Goal: Information Seeking & Learning: Find specific fact

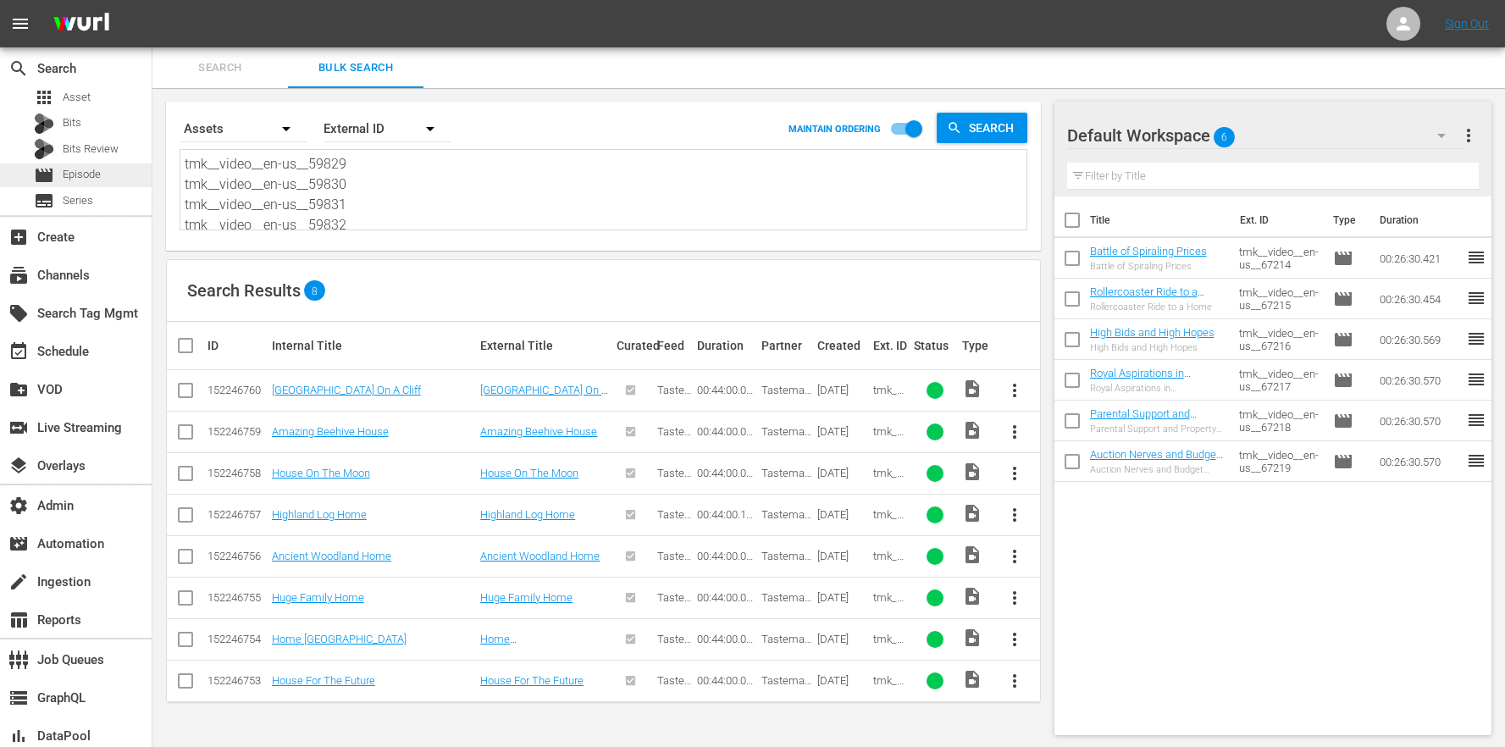
click at [89, 169] on span "Episode" at bounding box center [82, 174] width 38 height 17
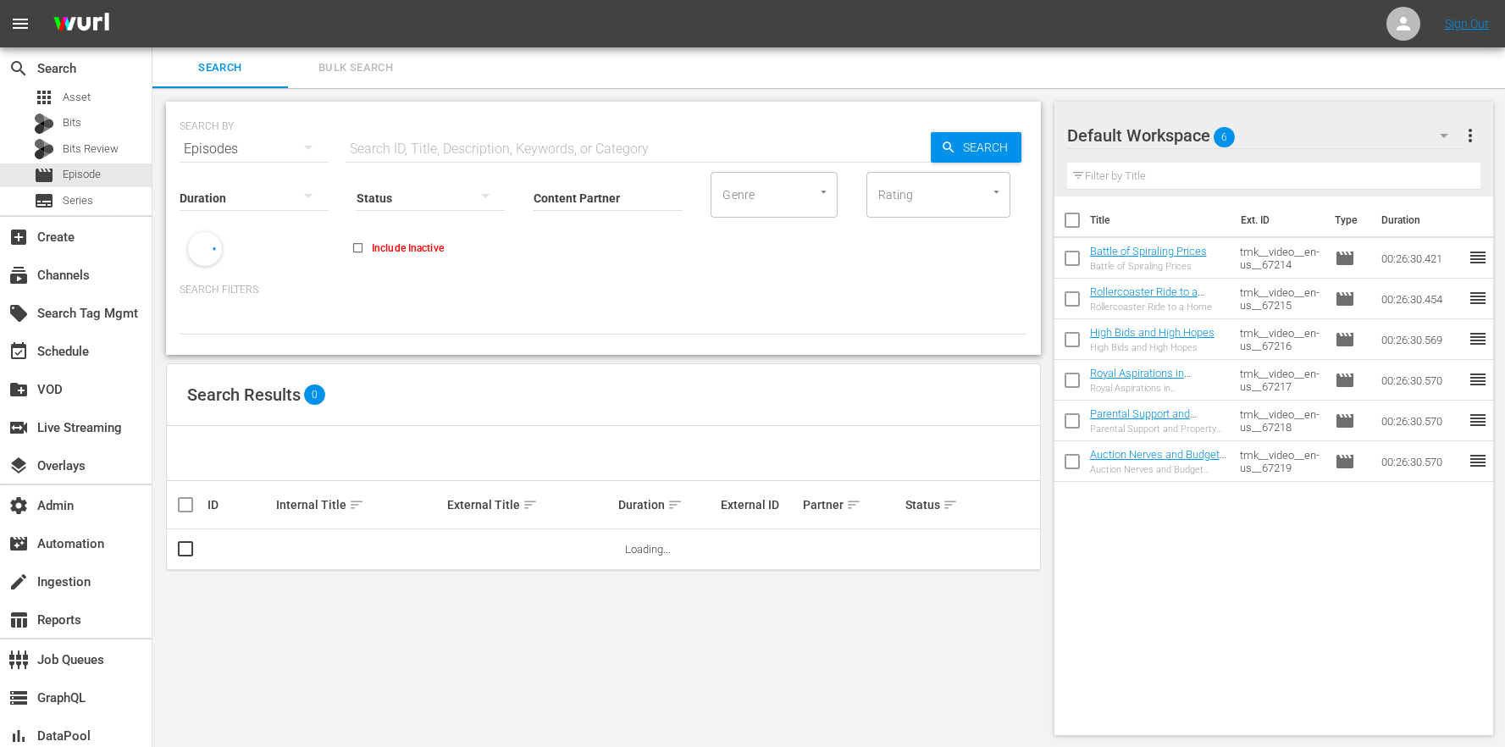
click at [351, 79] on button "Bulk Search" at bounding box center [356, 67] width 136 height 41
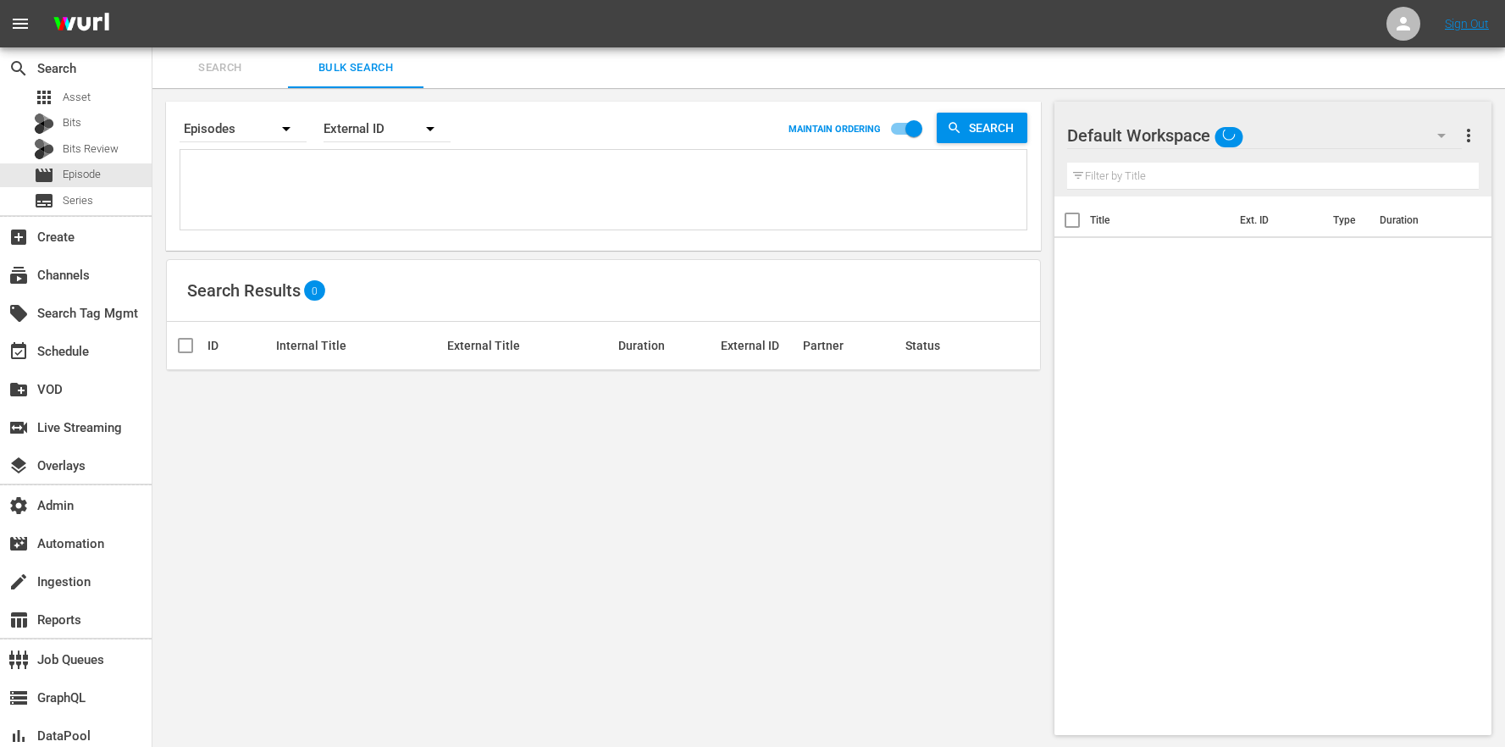
click at [334, 160] on textarea at bounding box center [606, 192] width 842 height 77
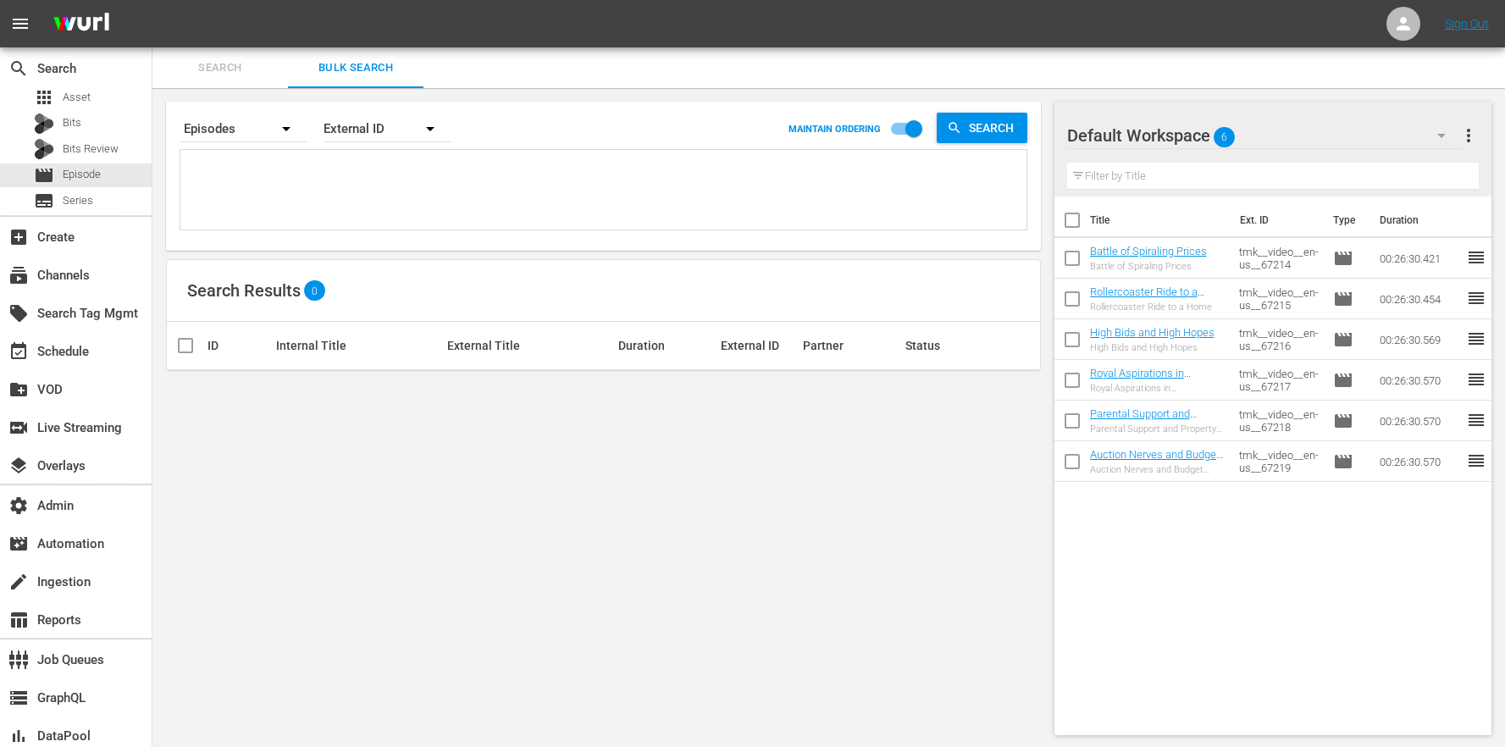
click at [356, 137] on div "External ID" at bounding box center [387, 128] width 127 height 47
click at [277, 190] on div "External ID Wurl ID Title" at bounding box center [752, 373] width 1505 height 747
click at [252, 149] on div "External ID Wurl ID Title" at bounding box center [752, 373] width 1505 height 747
click at [256, 175] on textarea at bounding box center [606, 192] width 842 height 77
paste textarea "tmk__video__en-us__59829 tmk__video__en-us__59830 tmk__video__en-us__59831 tmk_…"
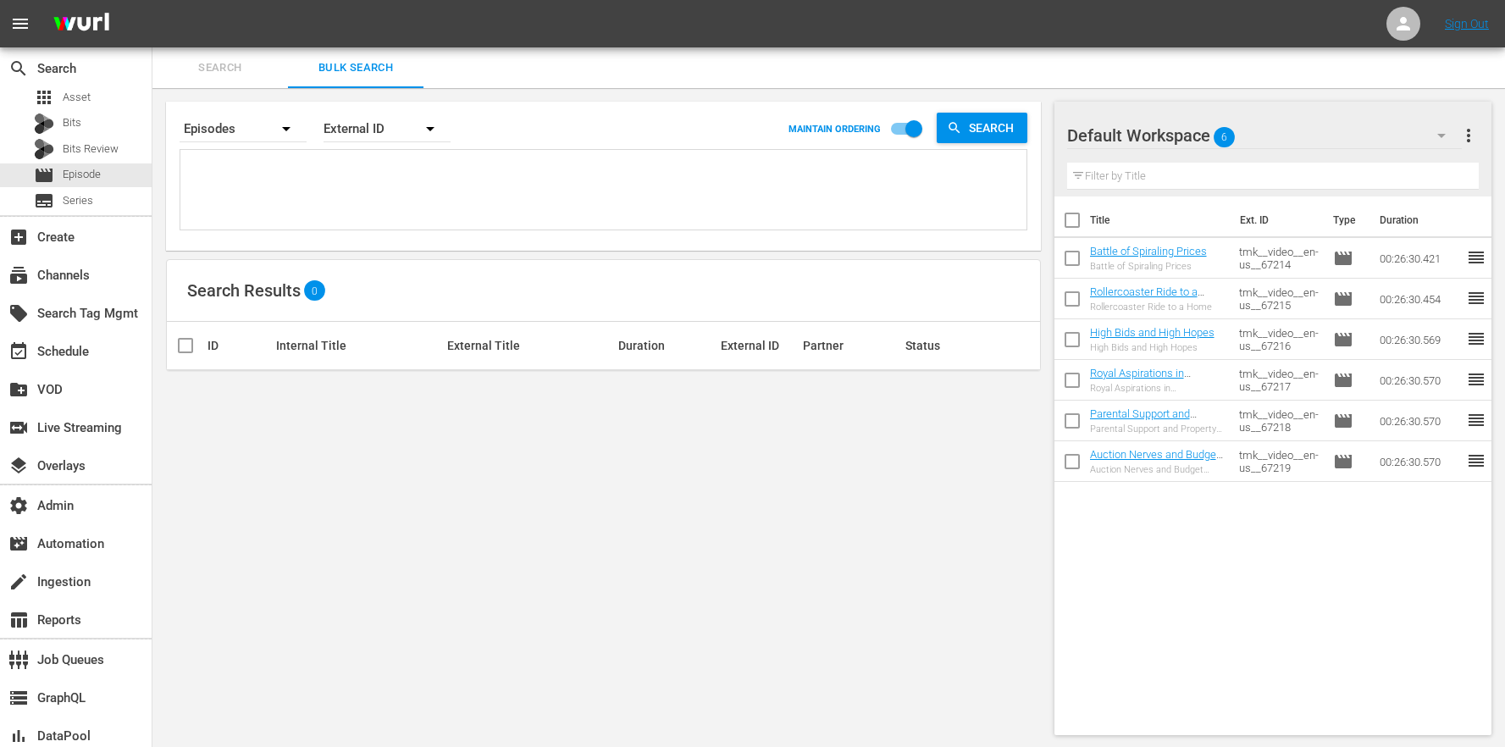
type textarea "tmk__video__en-us__59829 tmk__video__en-us__59830 tmk__video__en-us__59831 tmk_…"
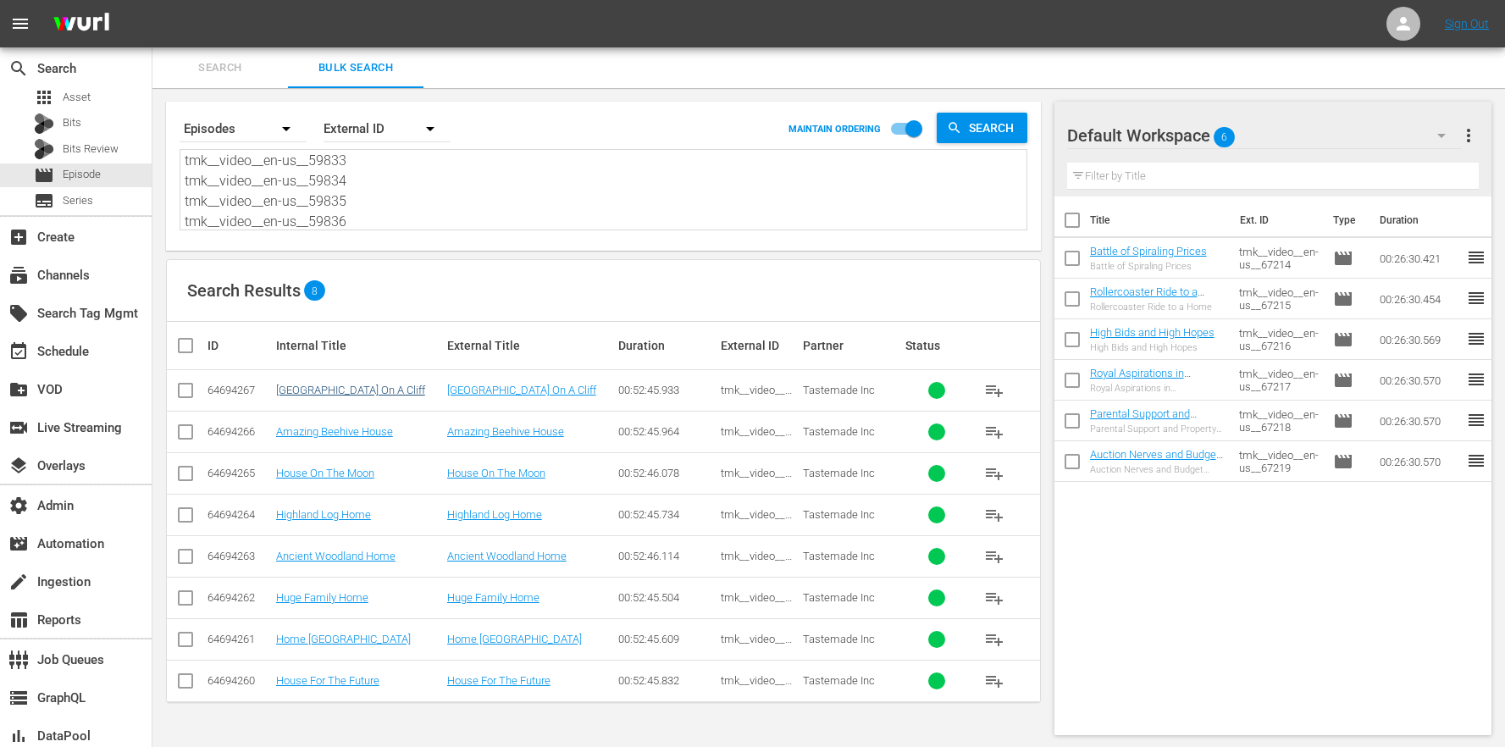
type textarea "tmk__video__en-us__59829 tmk__video__en-us__59830 tmk__video__en-us__59831 tmk_…"
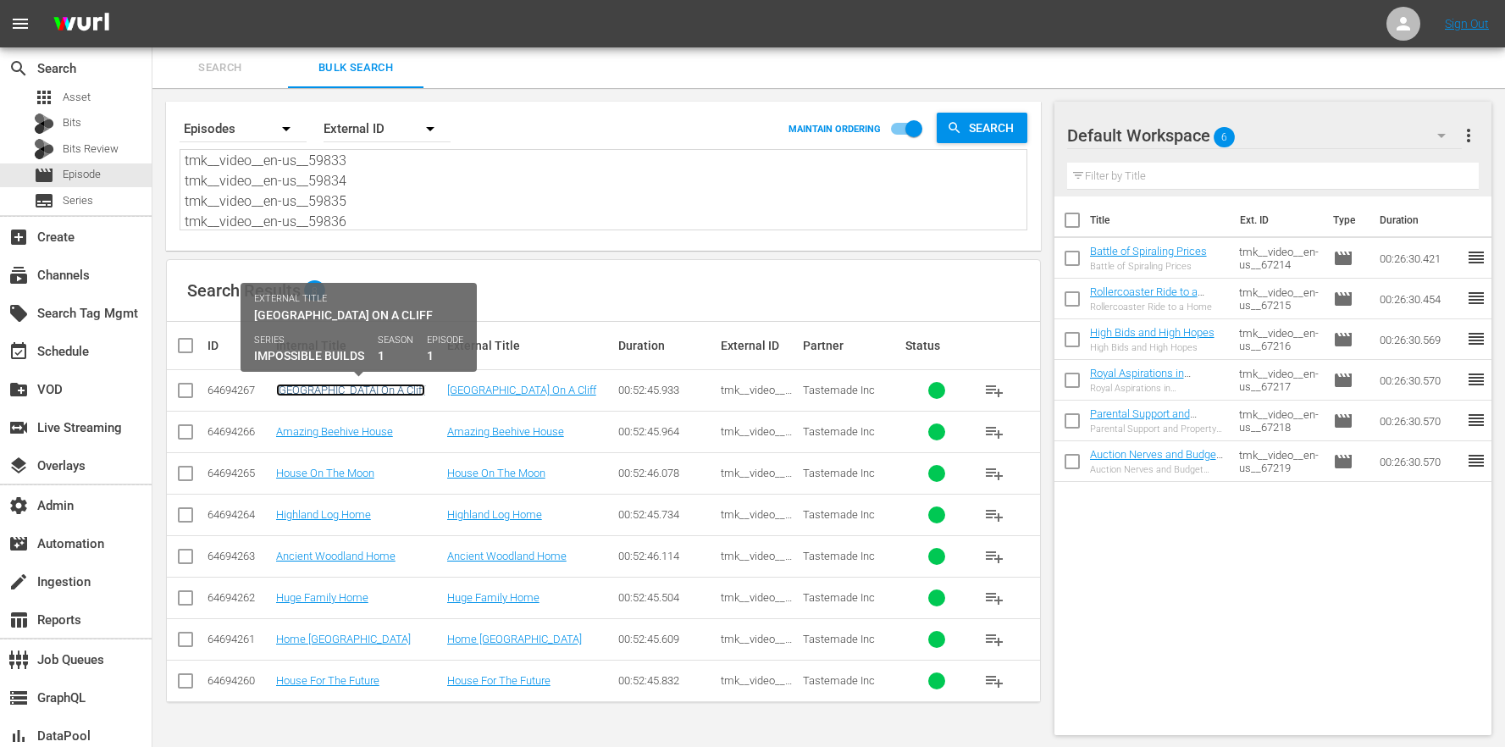
click at [332, 395] on link "[GEOGRAPHIC_DATA] On A Cliff" at bounding box center [350, 390] width 149 height 13
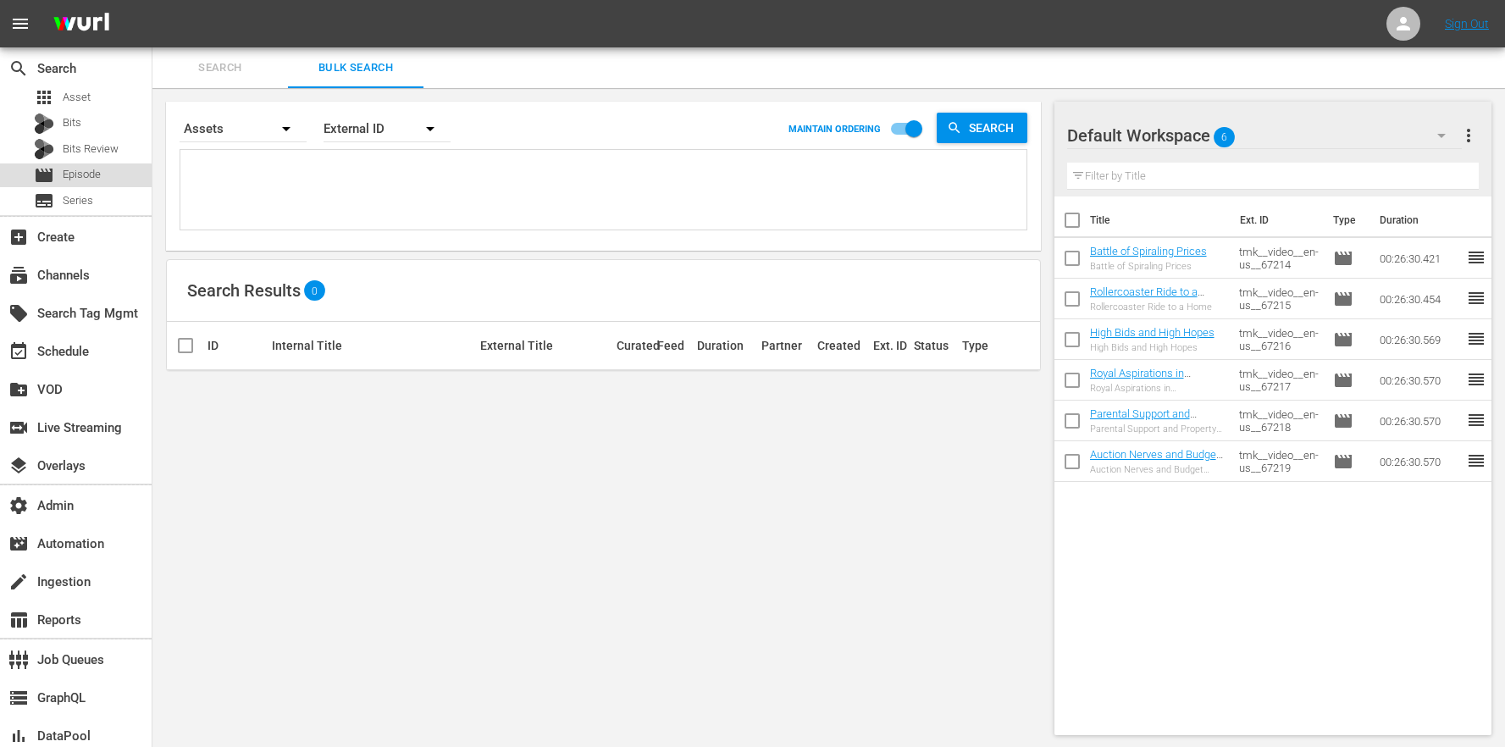
click at [59, 178] on div "movie Episode" at bounding box center [67, 176] width 67 height 24
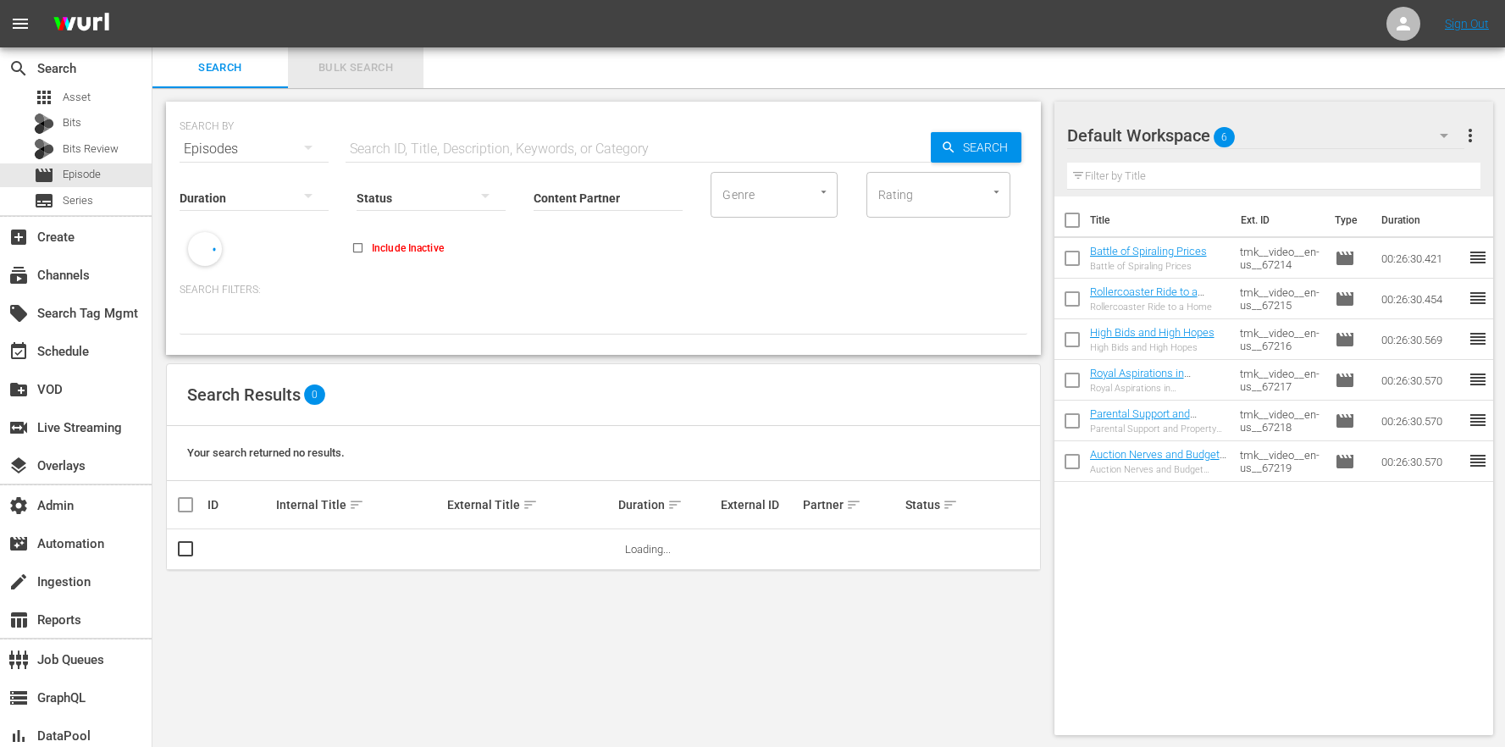
click at [347, 59] on span "Bulk Search" at bounding box center [355, 67] width 115 height 19
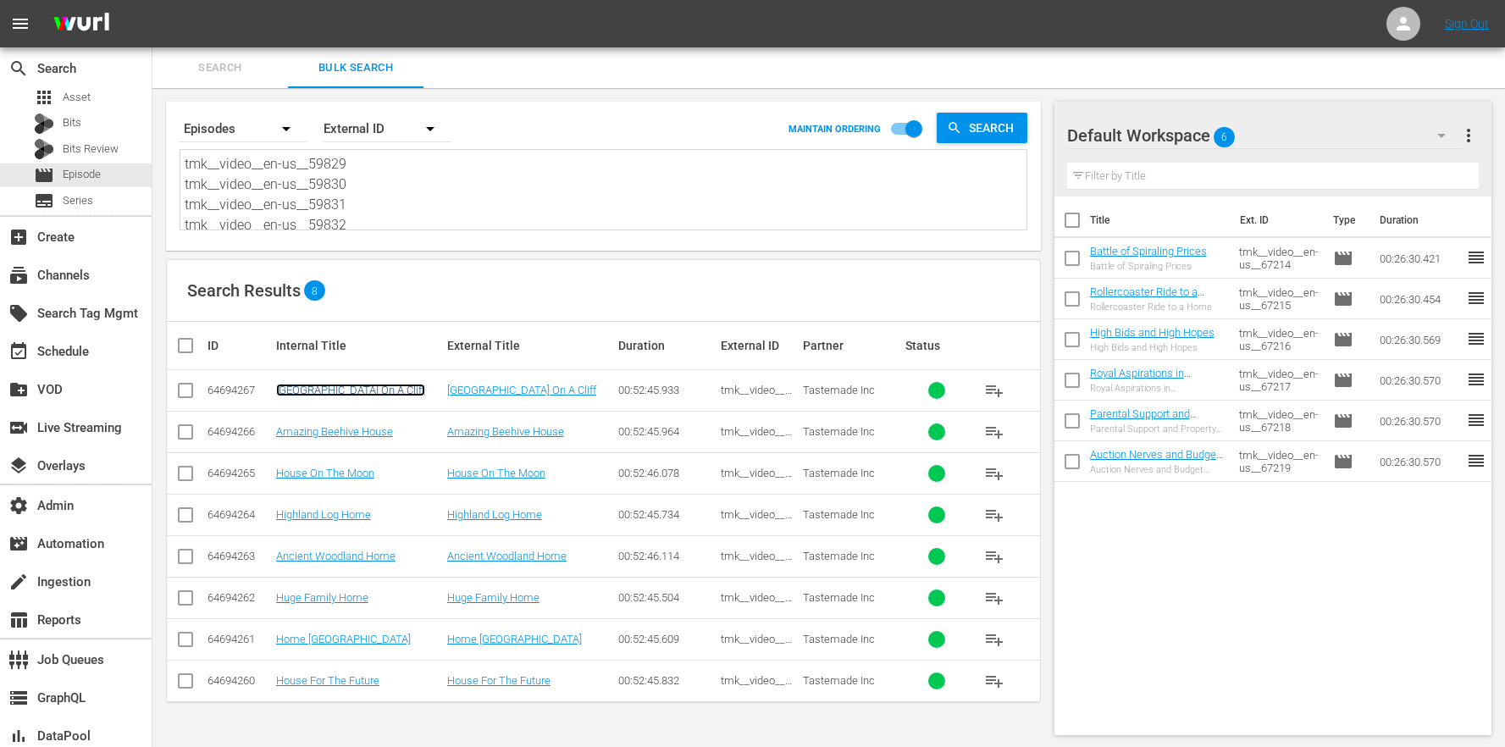
click at [349, 390] on link "[GEOGRAPHIC_DATA] On A Cliff" at bounding box center [350, 390] width 149 height 13
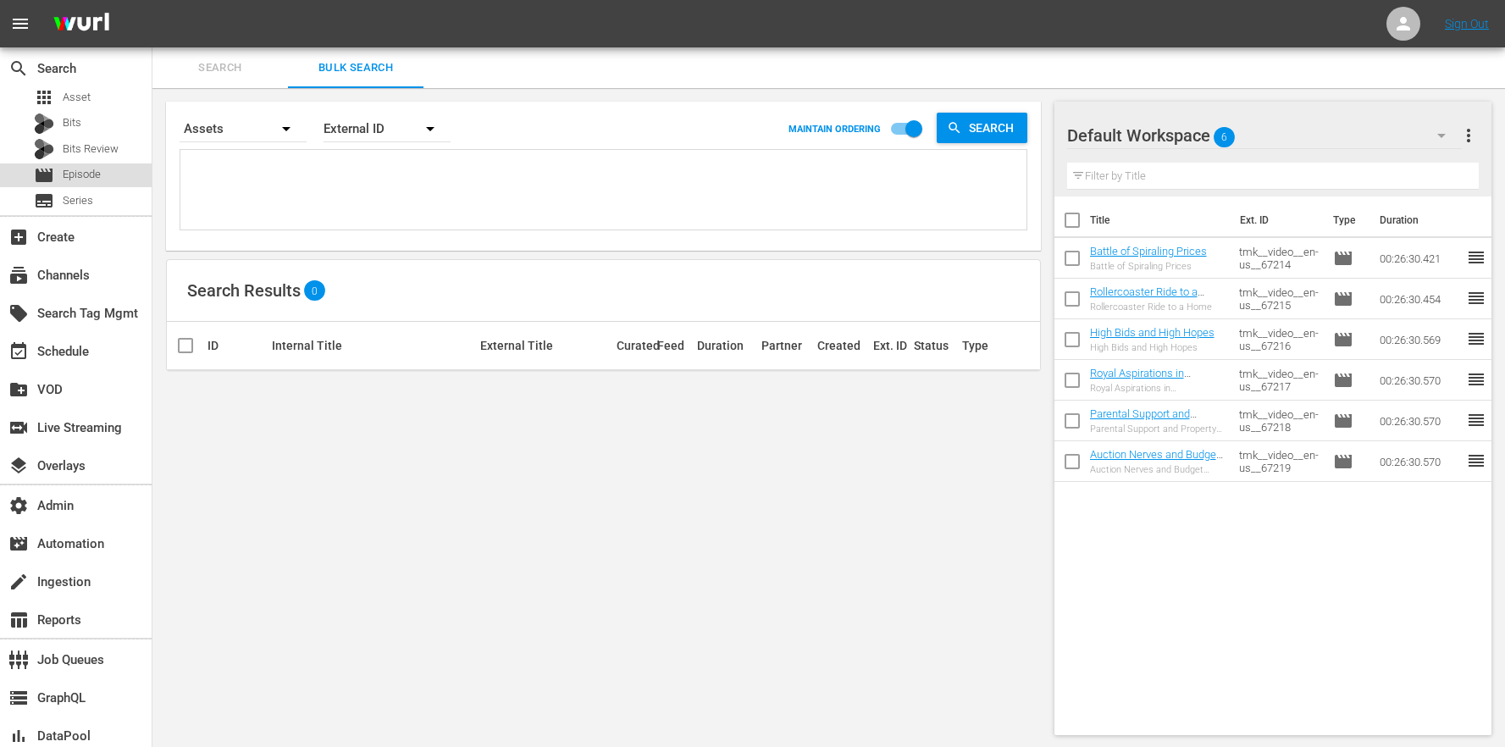
click at [90, 183] on div "movie Episode" at bounding box center [67, 176] width 67 height 24
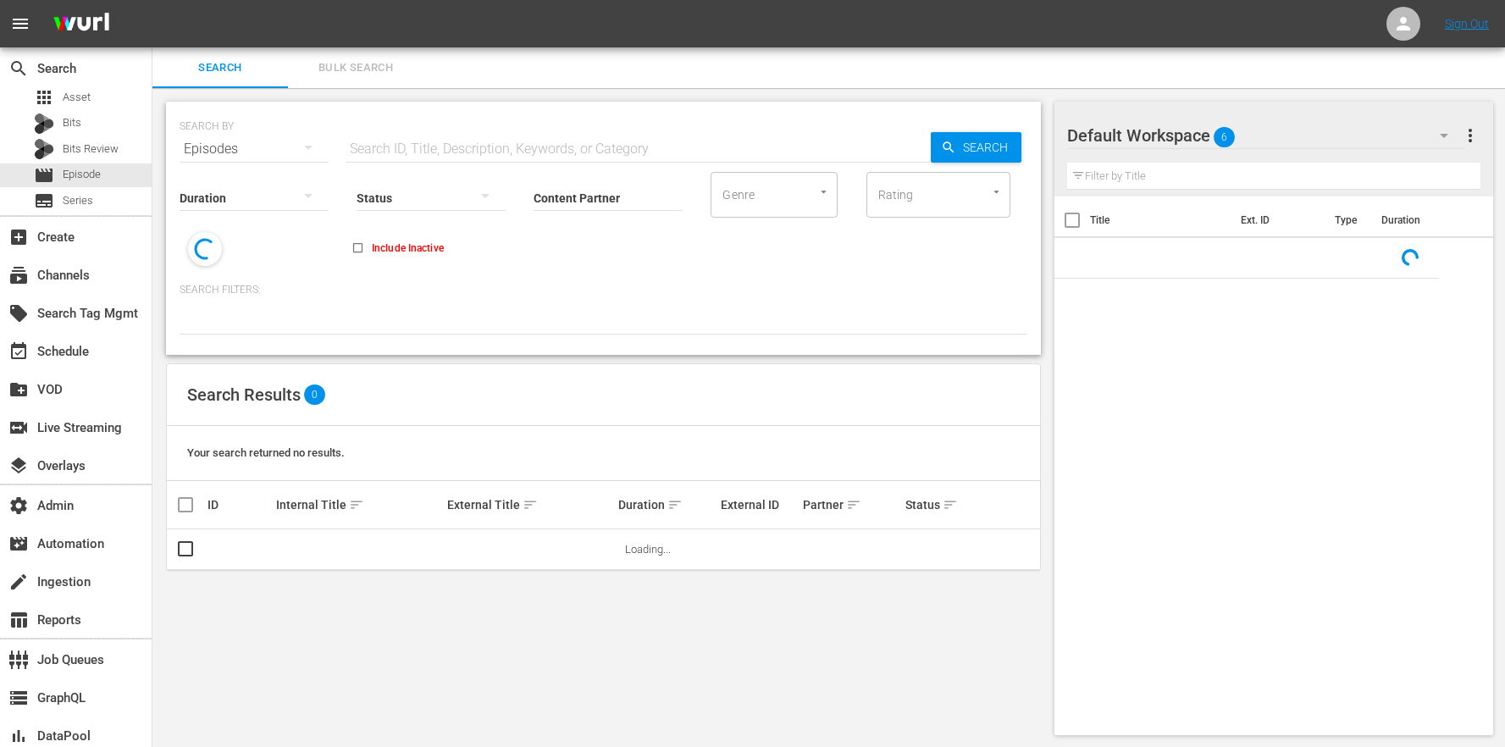
click at [385, 65] on span "Bulk Search" at bounding box center [355, 67] width 115 height 19
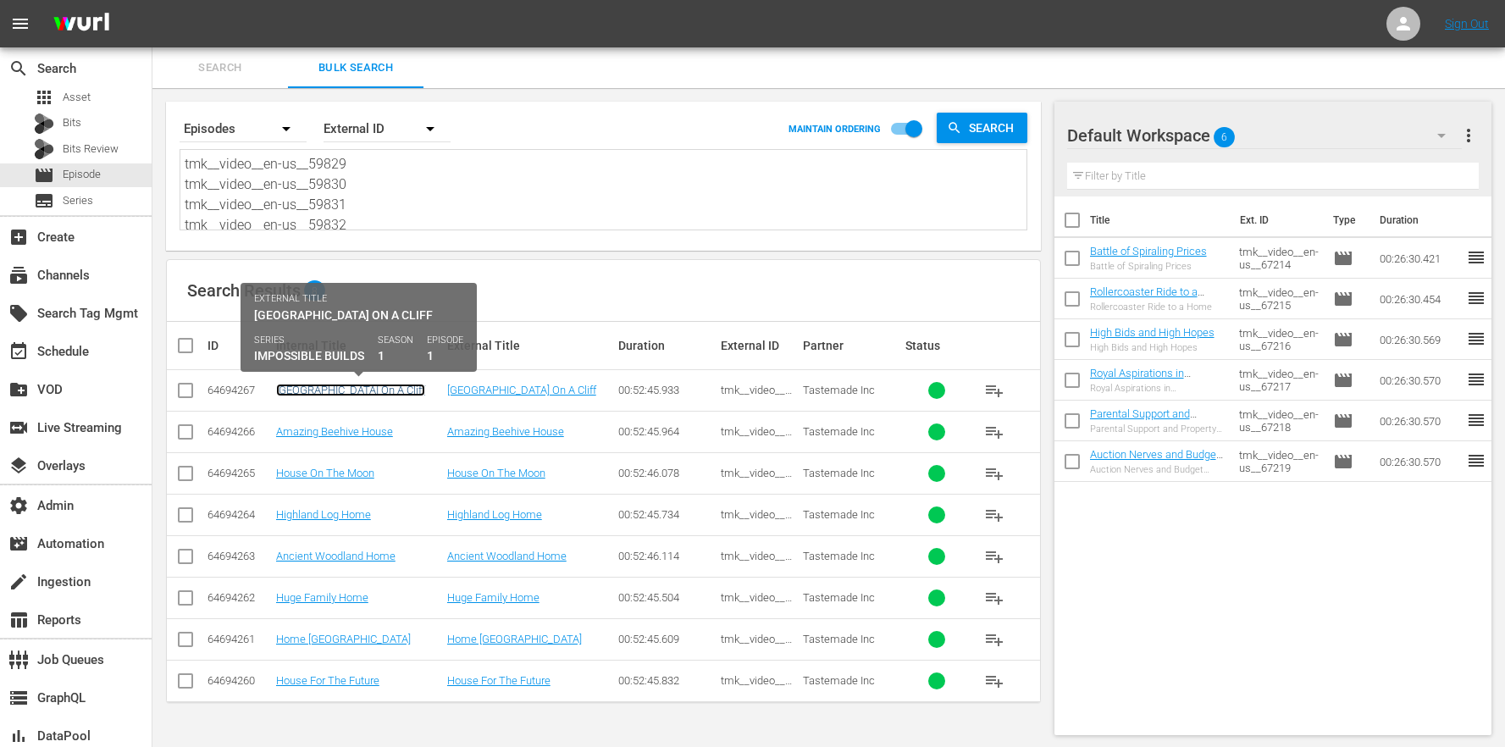
click at [360, 389] on link "[GEOGRAPHIC_DATA] On A Cliff" at bounding box center [350, 390] width 149 height 13
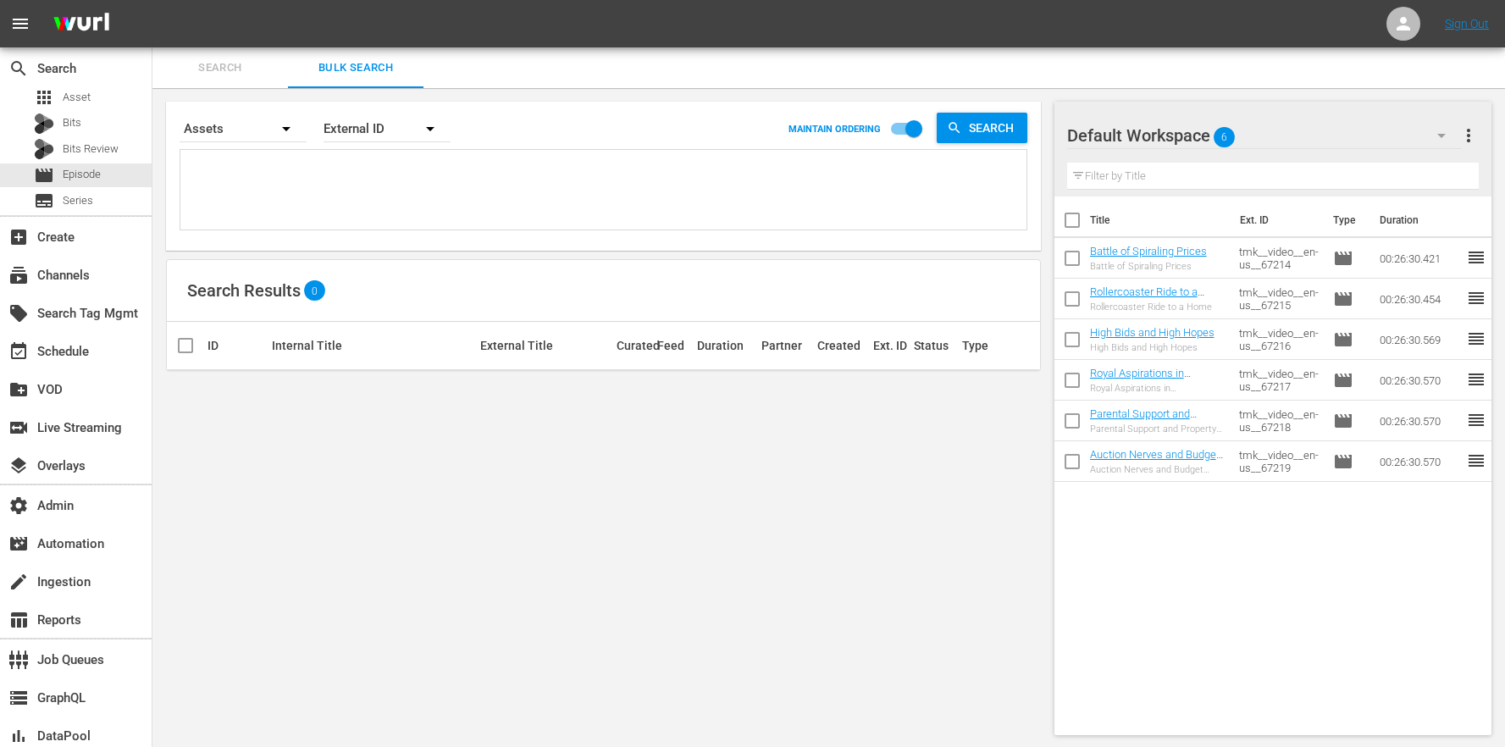
click at [262, 71] on span "Search" at bounding box center [220, 67] width 115 height 19
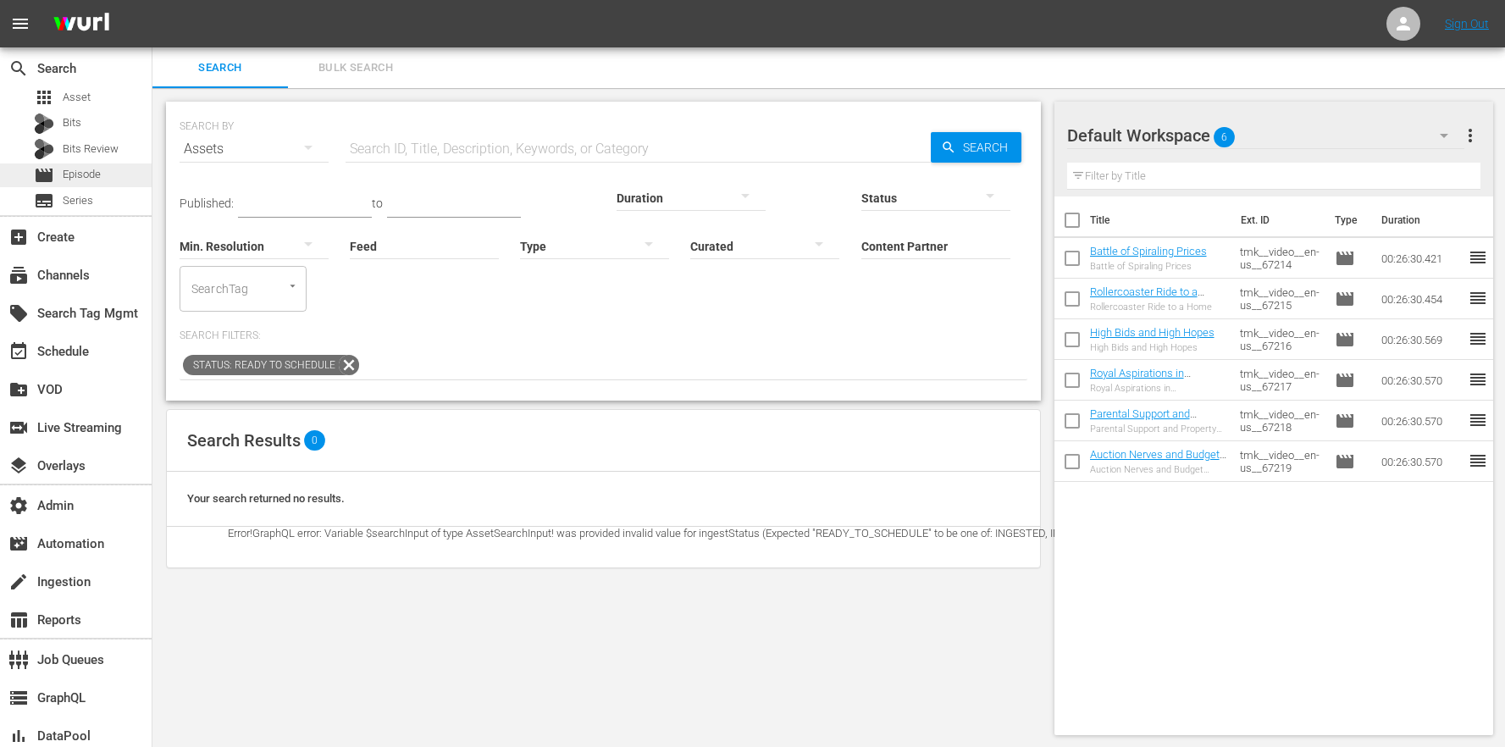
click at [118, 164] on div "movie Episode" at bounding box center [76, 176] width 152 height 24
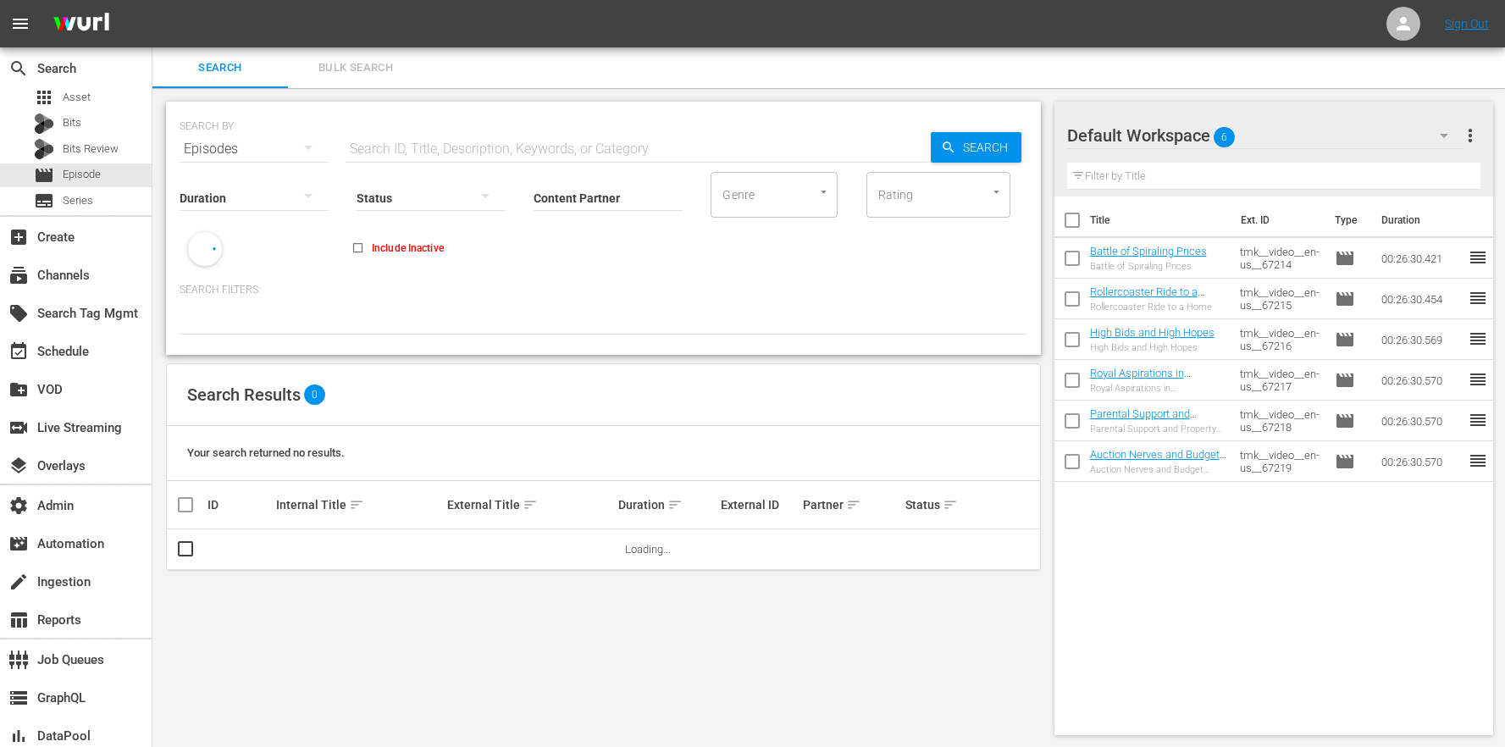
click at [410, 141] on input "text" at bounding box center [638, 149] width 585 height 41
paste input "tmk__video__en-us__59829 tmk__video__en-us__59830 tmk__video__en-us__59831 tmk_…"
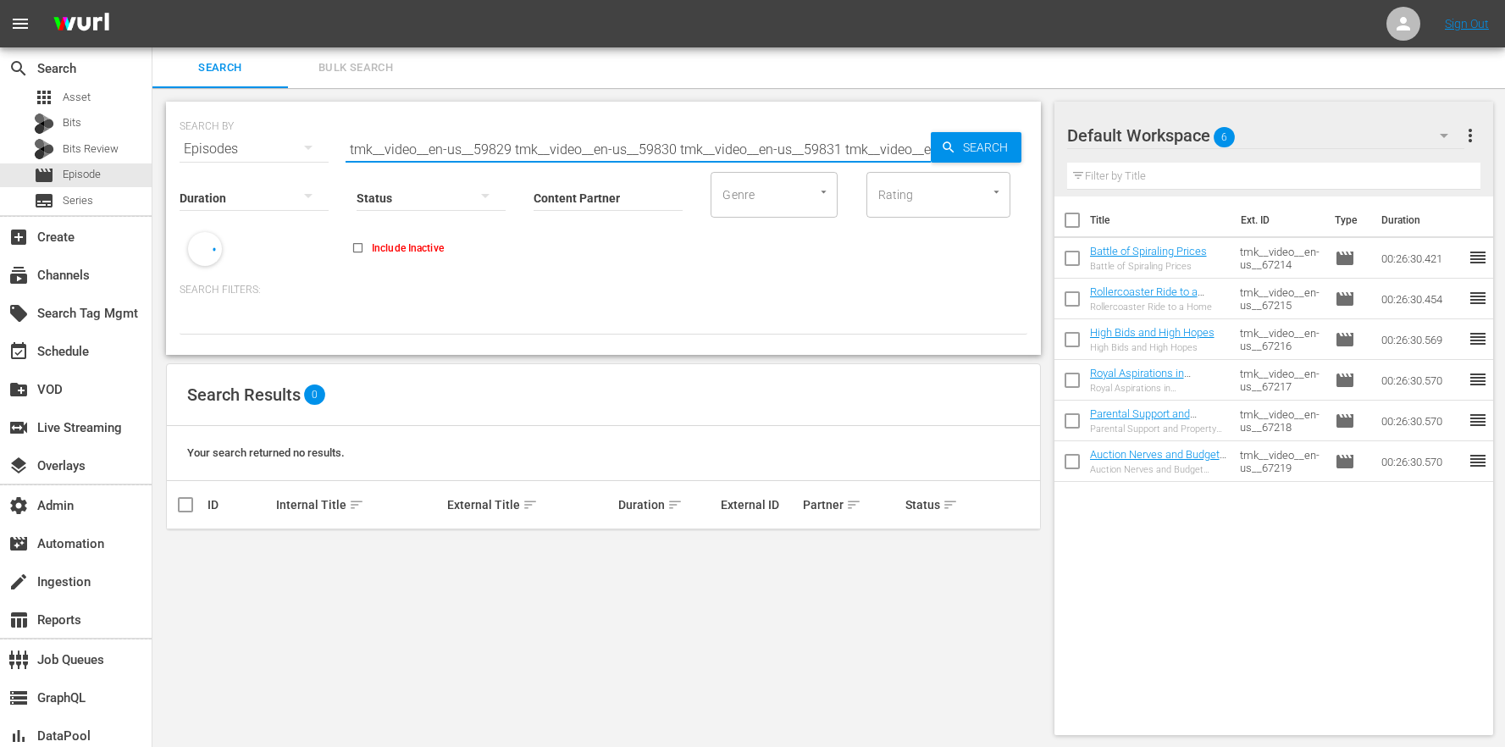
drag, startPoint x: 928, startPoint y: 149, endPoint x: 518, endPoint y: 146, distance: 410.9
click at [515, 149] on input "tmk__video__en-us__59829 tmk__video__en-us__59830 tmk__video__en-us__59831 tmk_…" at bounding box center [638, 149] width 585 height 41
click at [511, 148] on input "tmk__video__en-us__59829 tmk__video__en-us__59830 tmk__video__en-us__59831 tmk_…" at bounding box center [638, 149] width 585 height 41
drag, startPoint x: 513, startPoint y: 149, endPoint x: 1146, endPoint y: 169, distance: 634.0
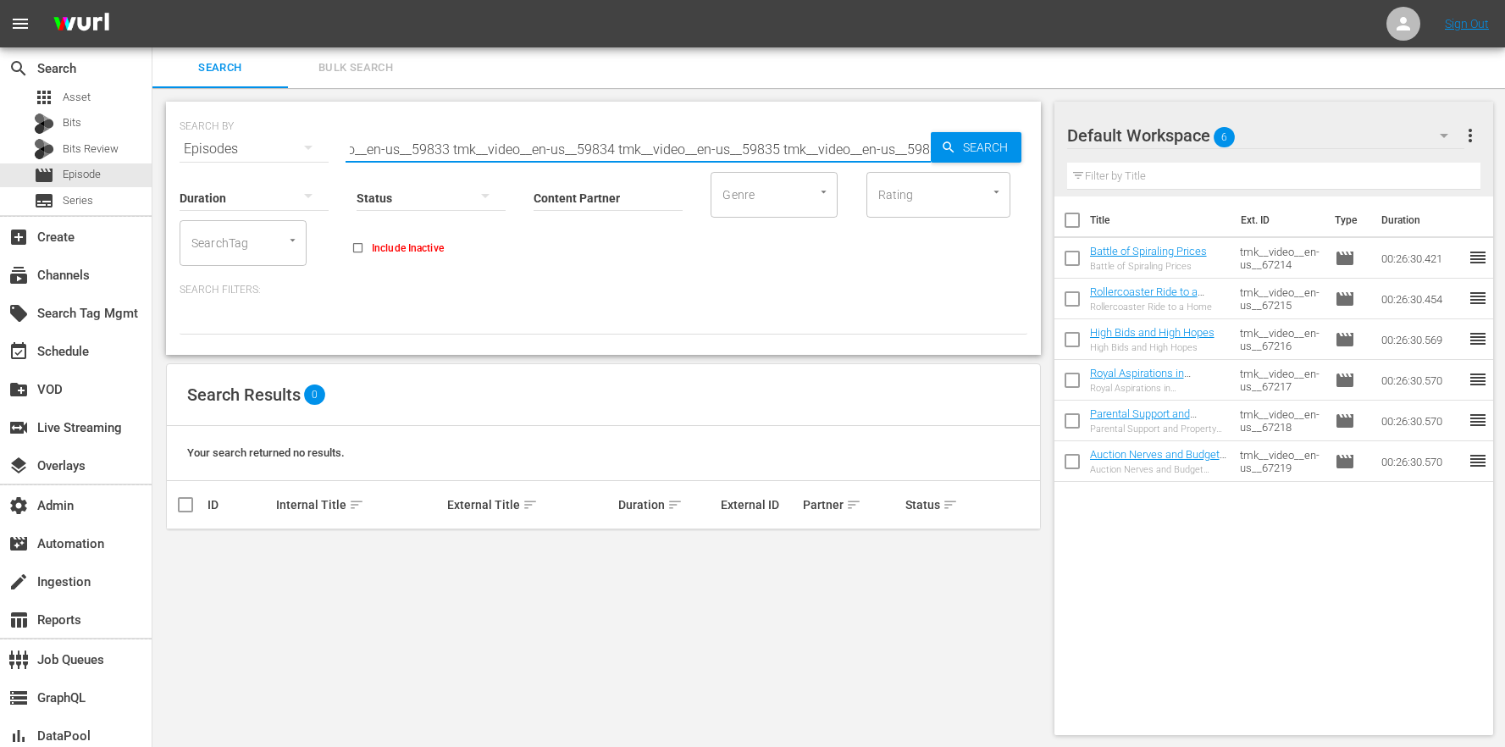
click at [1146, 169] on div "Search Bulk Search SEARCH BY Search By Episodes Search ID, Title, Description, …" at bounding box center [828, 397] width 1353 height 701
type input "tmk__video__en-us__59829"
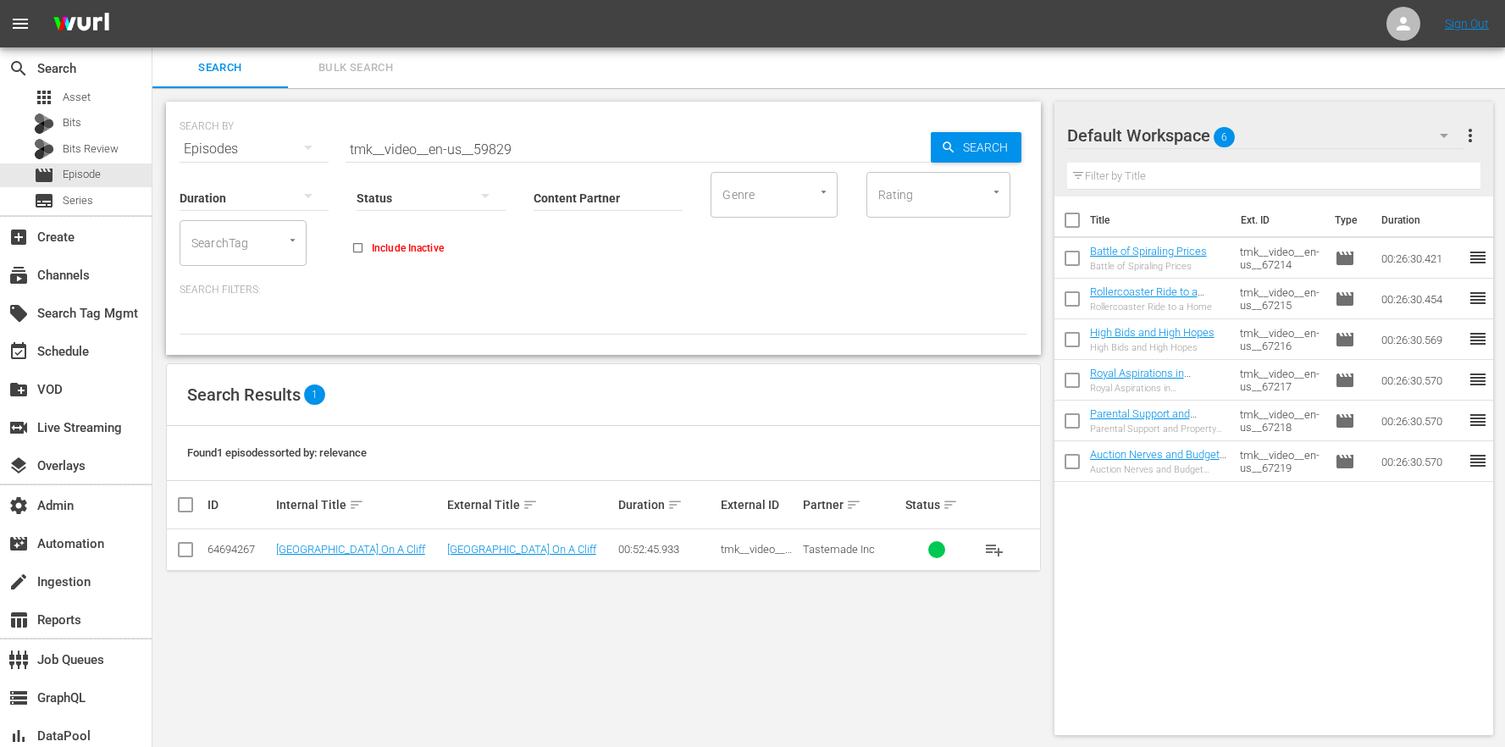
click at [536, 556] on td "[GEOGRAPHIC_DATA] On A Cliff" at bounding box center [530, 550] width 171 height 42
click at [534, 551] on link "[GEOGRAPHIC_DATA] On A Cliff" at bounding box center [521, 549] width 149 height 13
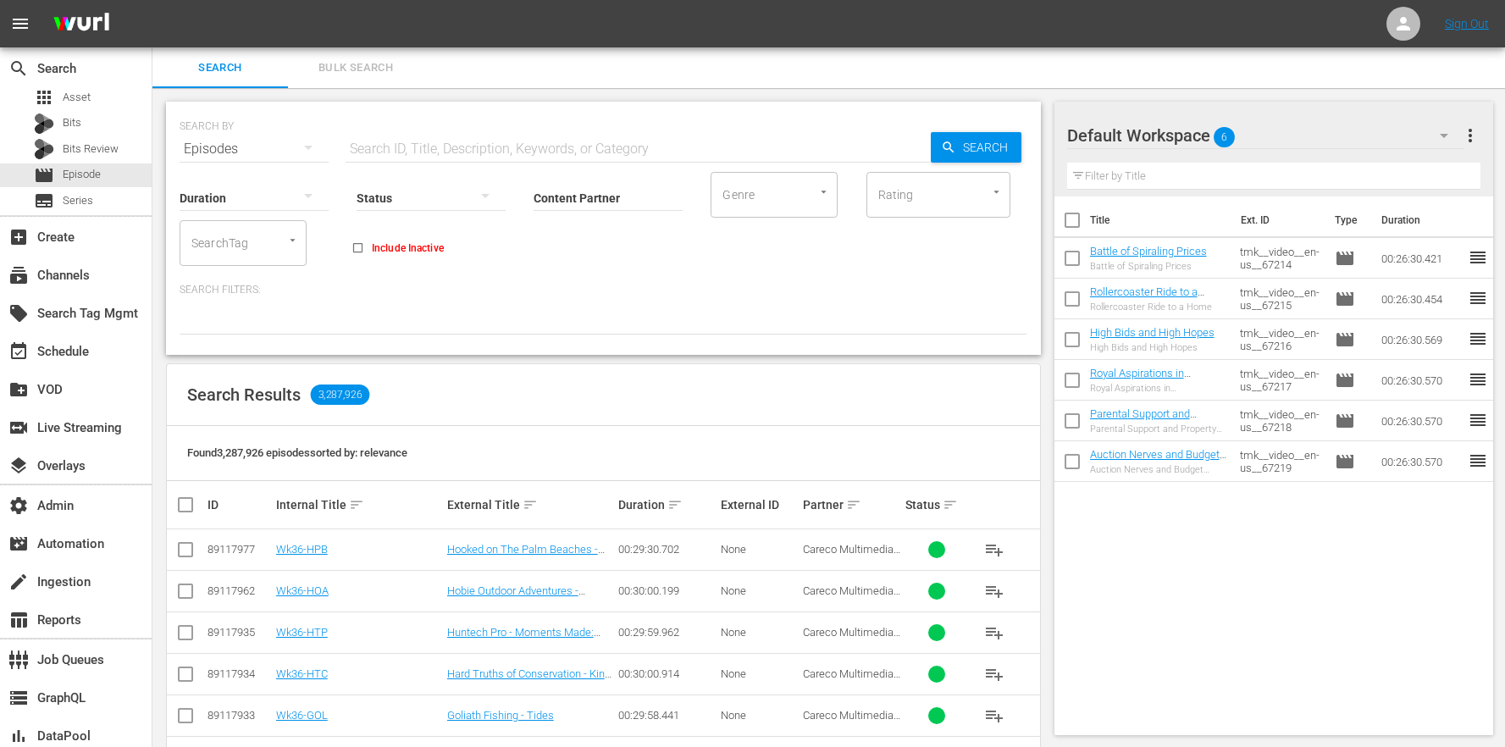
click at [367, 75] on span "Bulk Search" at bounding box center [355, 67] width 115 height 19
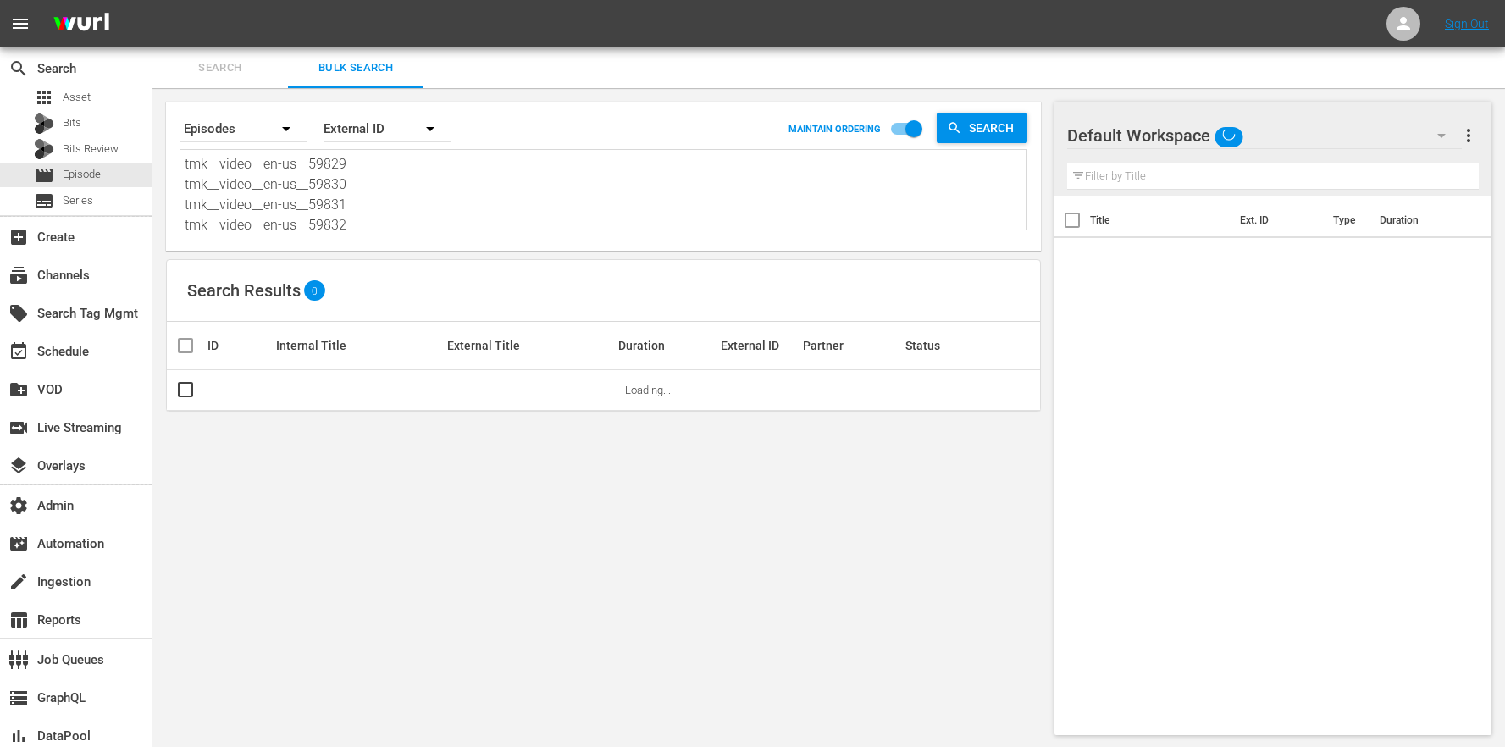
click at [424, 122] on icon "button" at bounding box center [430, 129] width 20 height 20
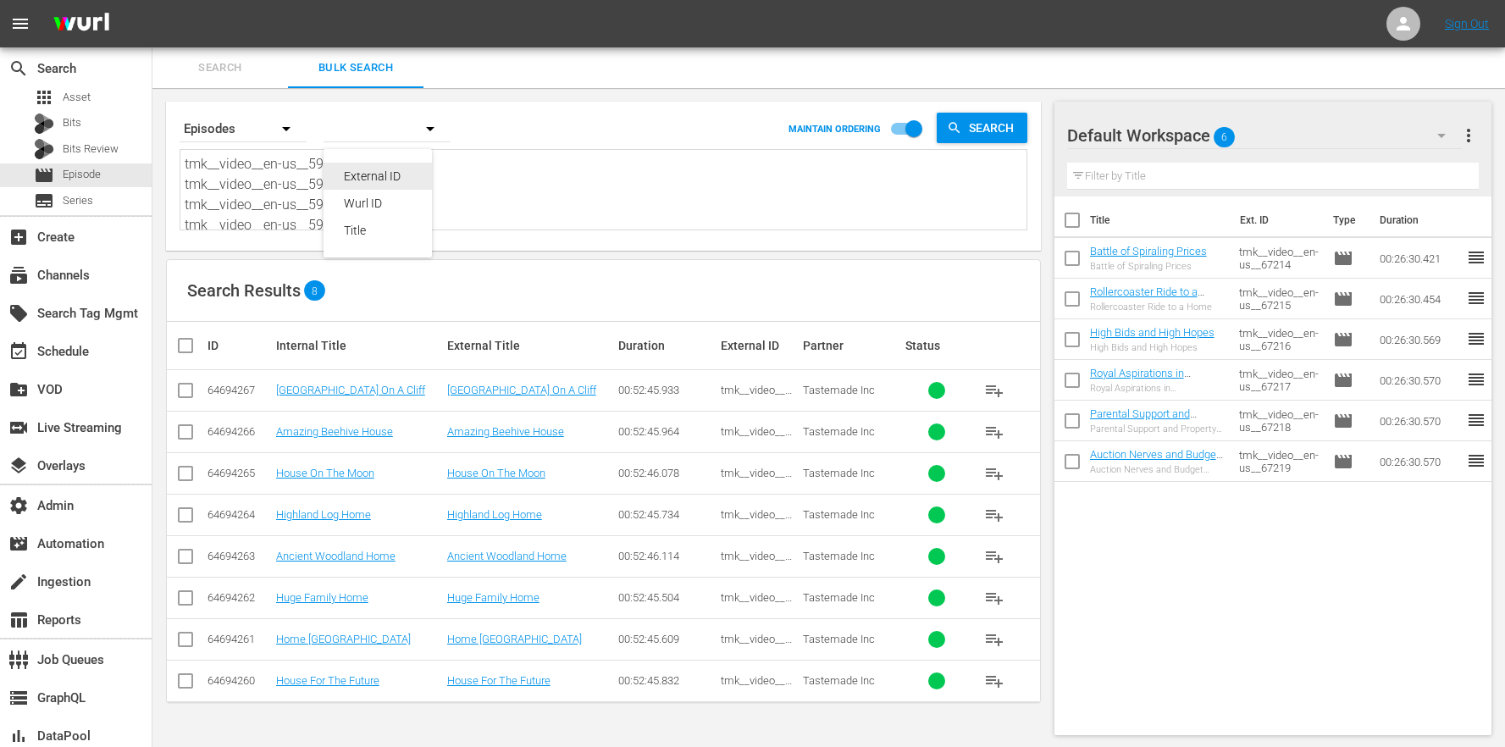
click at [398, 205] on div "Wurl ID" at bounding box center [378, 203] width 68 height 27
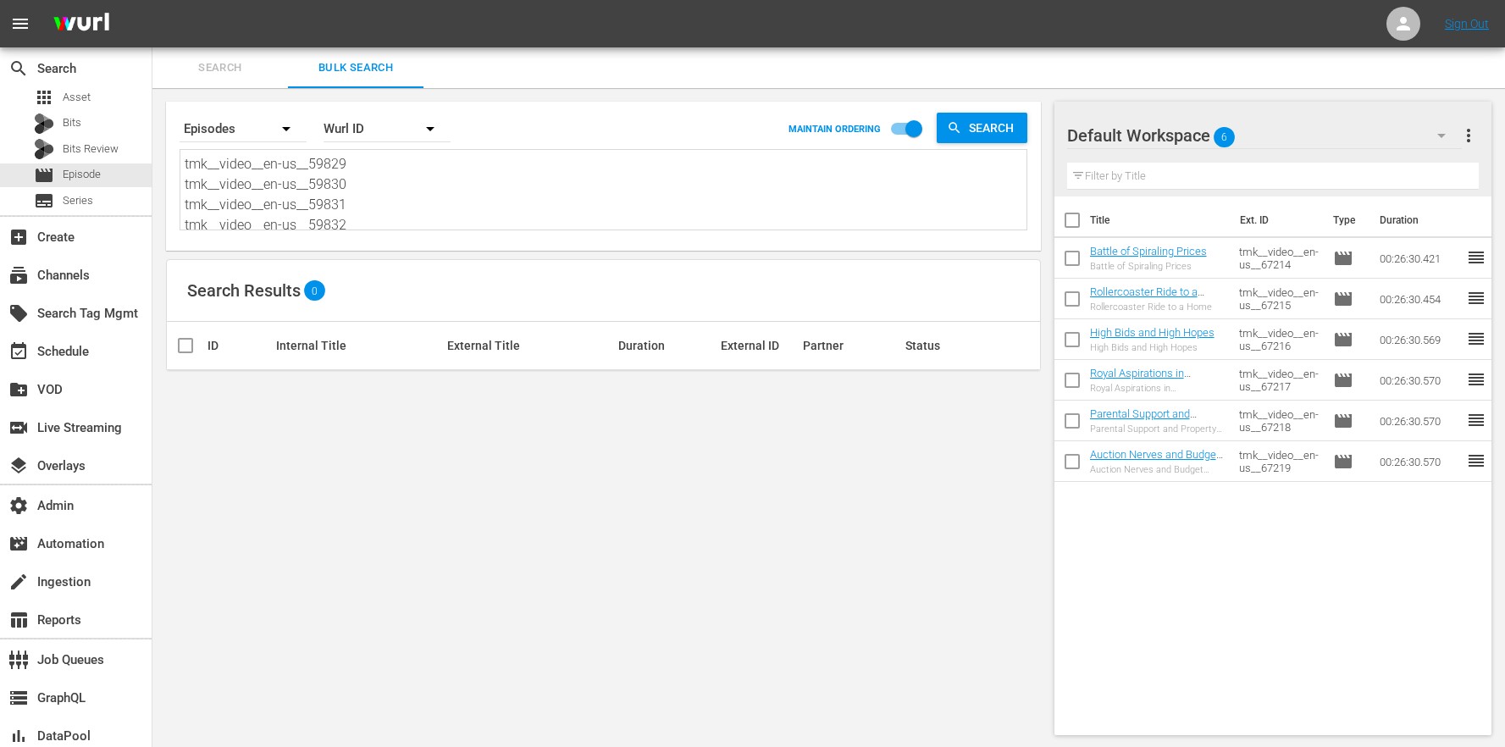
click at [419, 186] on div "External ID Wurl ID Title" at bounding box center [752, 373] width 1505 height 747
click at [372, 195] on textarea "tmk__video__en-us__59829 tmk__video__en-us__59830 tmk__video__en-us__59831 tmk_…" at bounding box center [606, 192] width 842 height 77
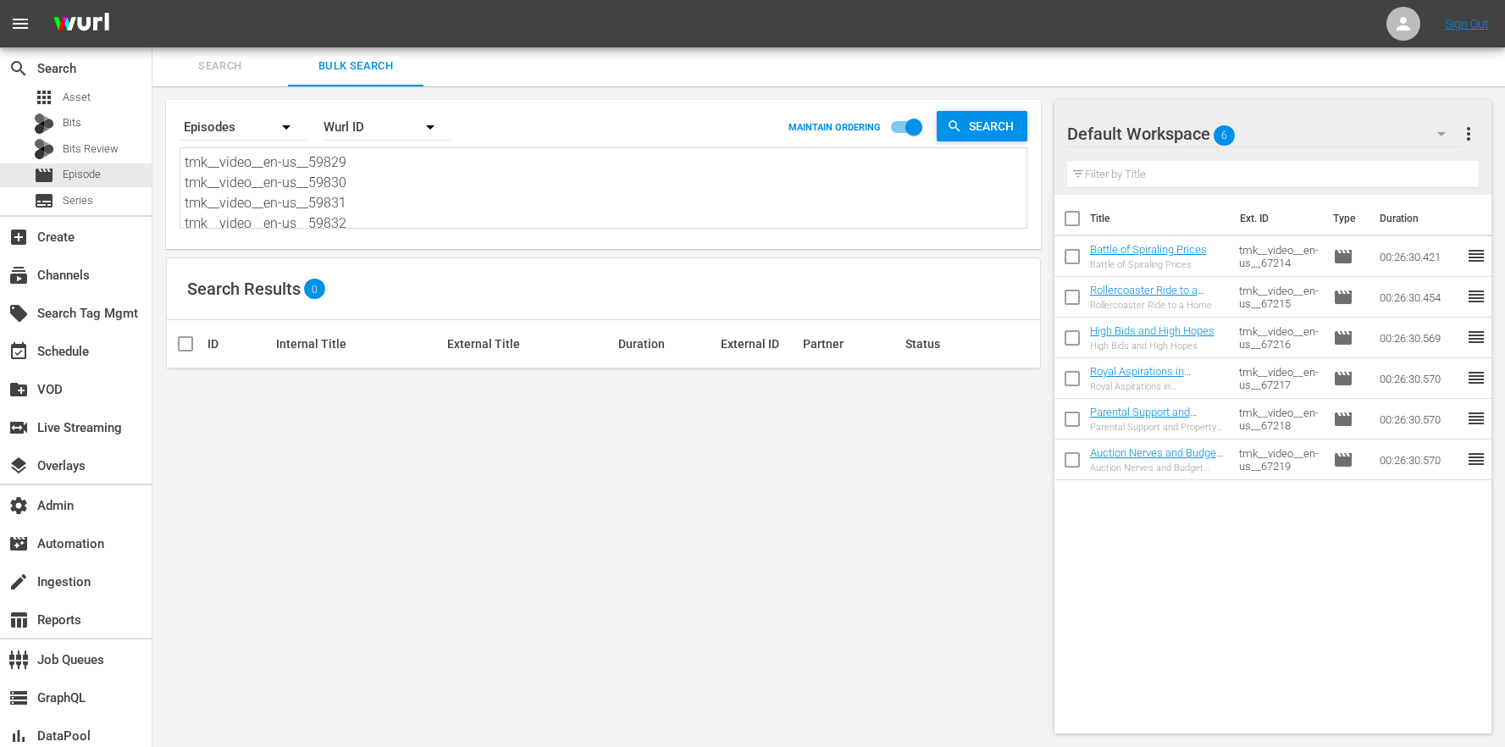
drag, startPoint x: 365, startPoint y: 215, endPoint x: 306, endPoint y: 30, distance: 194.0
click at [306, 30] on div "menu Sign Out search Search apps Asset Bits Bits Review movie Episode subtitles…" at bounding box center [752, 372] width 1505 height 749
paste textarea "67743306 67743305 67743304 67743303 67743302"
type textarea "67743306 67743305 67743304 67743303 67743302"
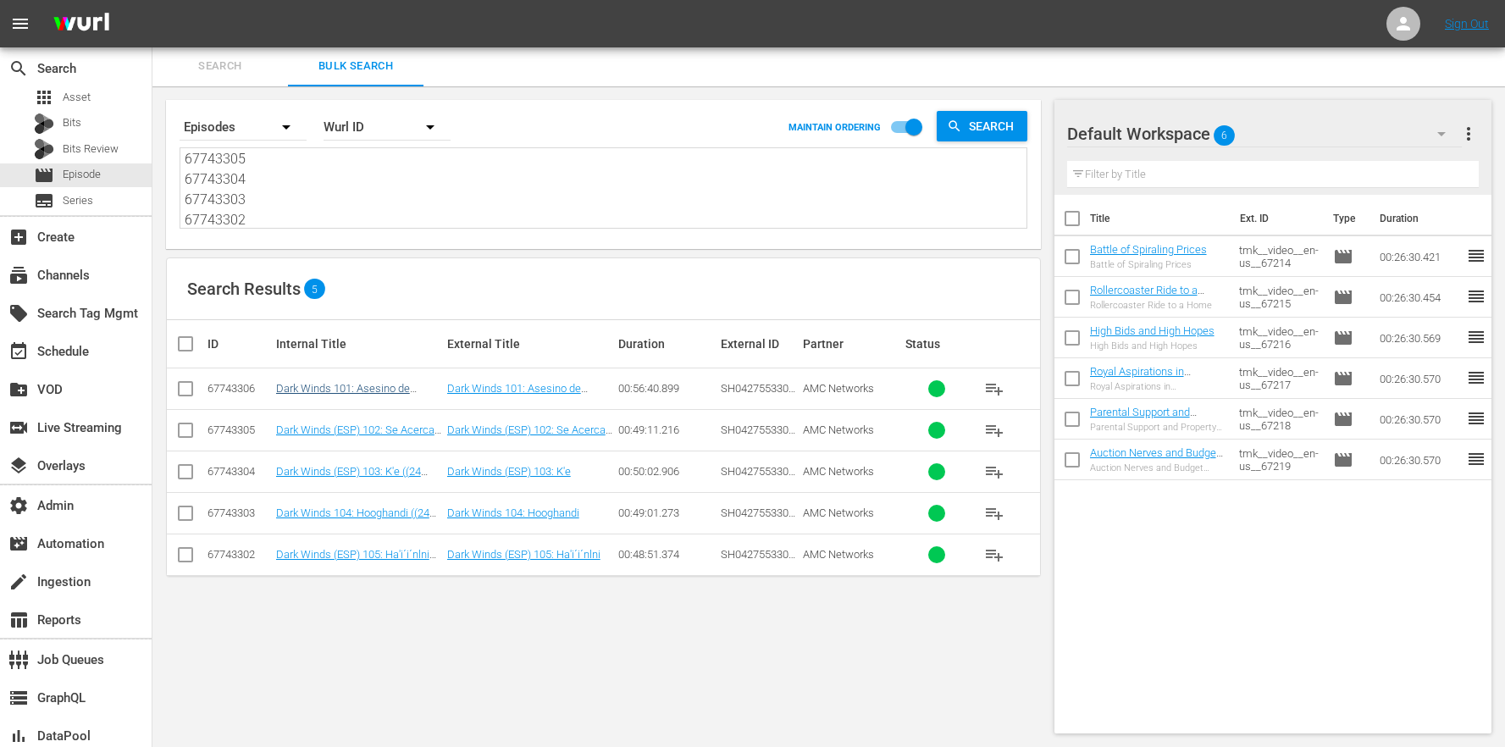
type textarea "67743306 67743305 67743304 67743303 67743302"
click at [328, 387] on link "Dark Winds 101: Asesino de Monstruos ((24 ROKU EE) Dark Winds (ESP) 101: Asesin…" at bounding box center [349, 407] width 147 height 51
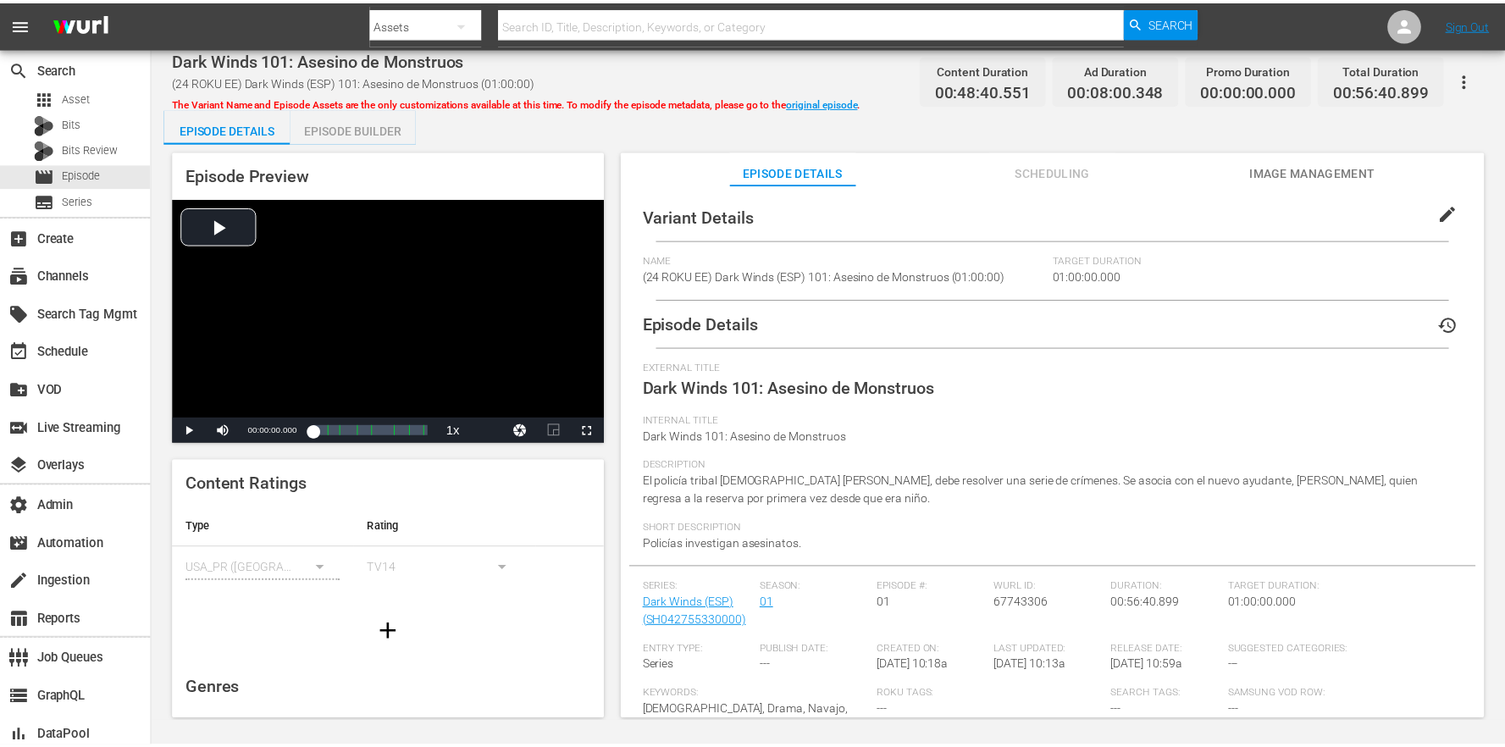
scroll to position [2, 0]
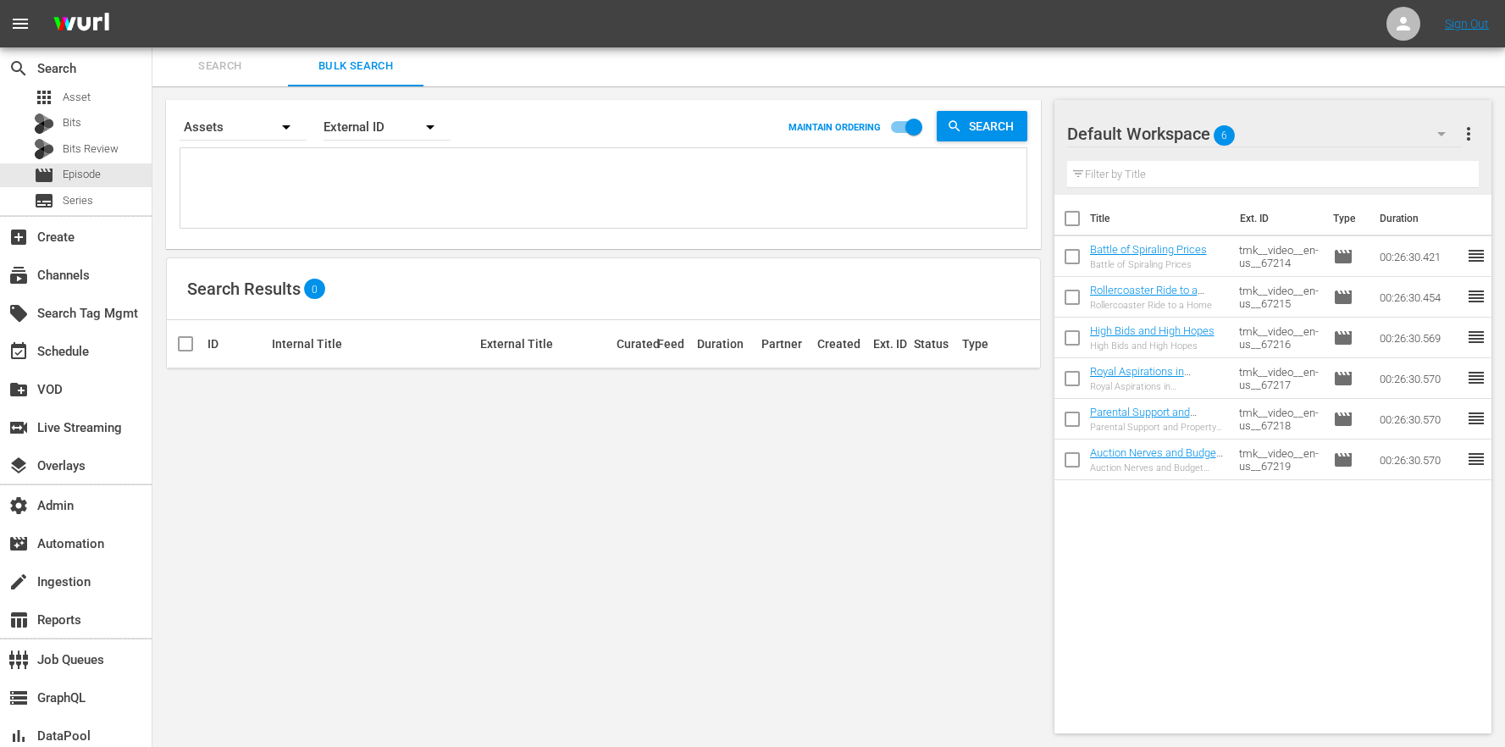
click at [1469, 134] on span "more_vert" at bounding box center [1469, 134] width 20 height 20
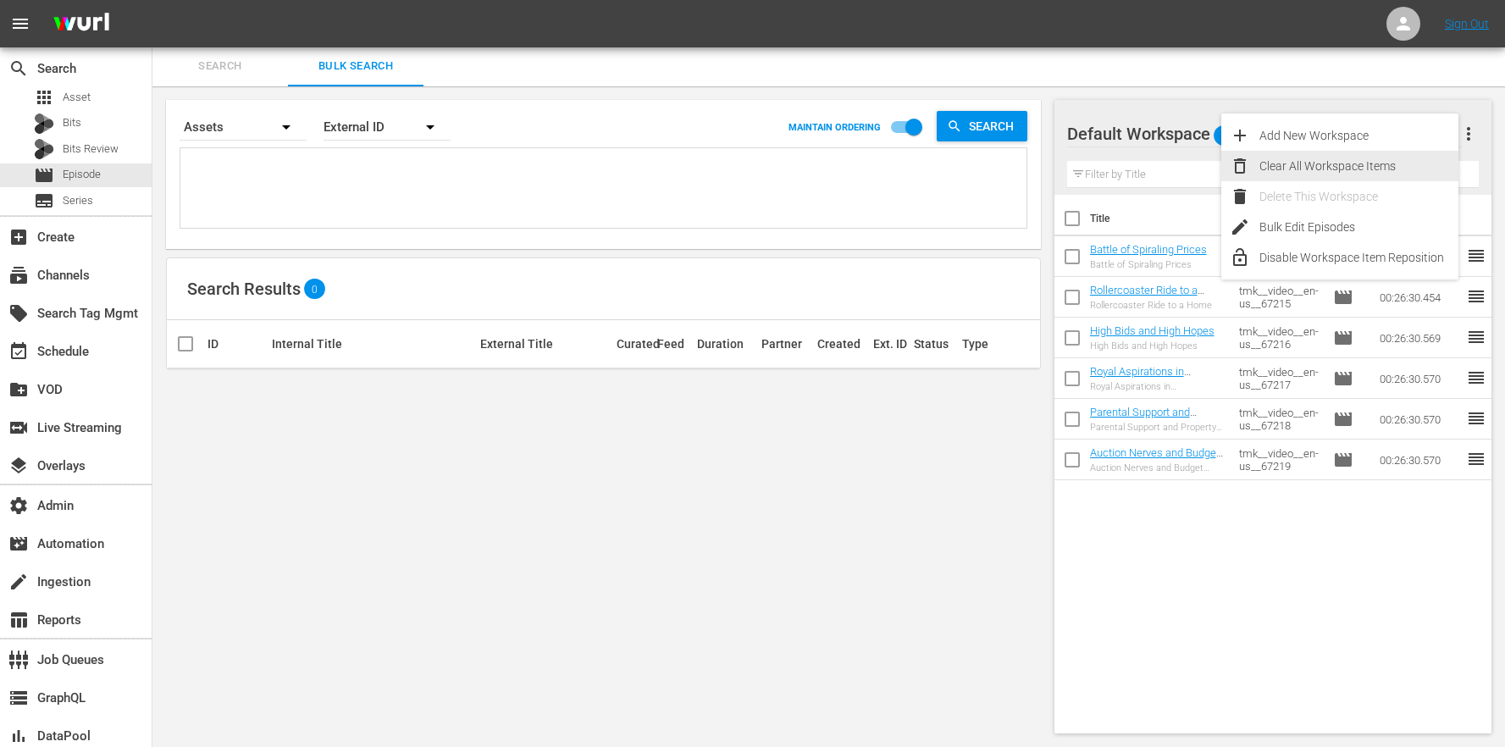
click at [1389, 156] on div "Clear All Workspace Items" at bounding box center [1359, 166] width 199 height 30
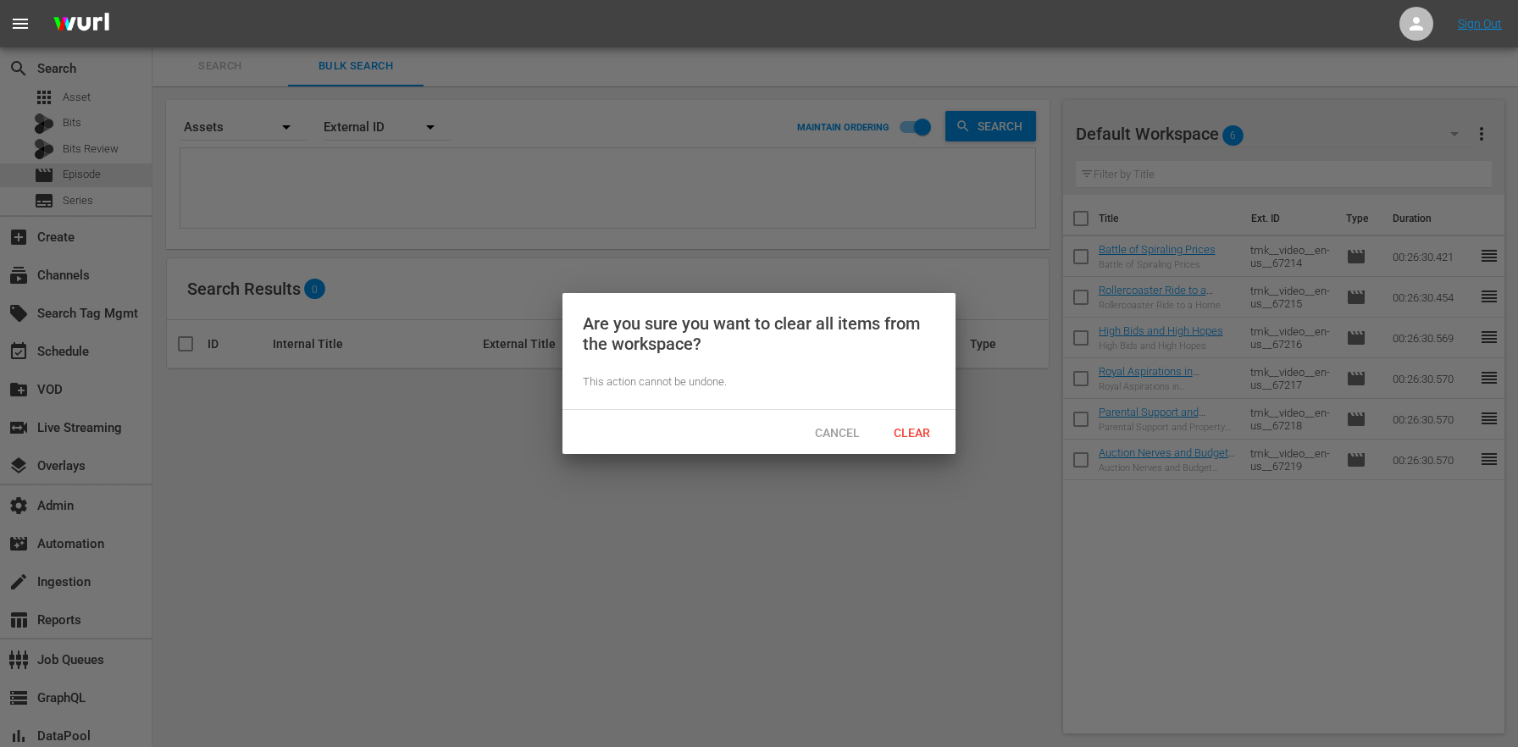
click at [934, 434] on span "Clear" at bounding box center [912, 433] width 64 height 14
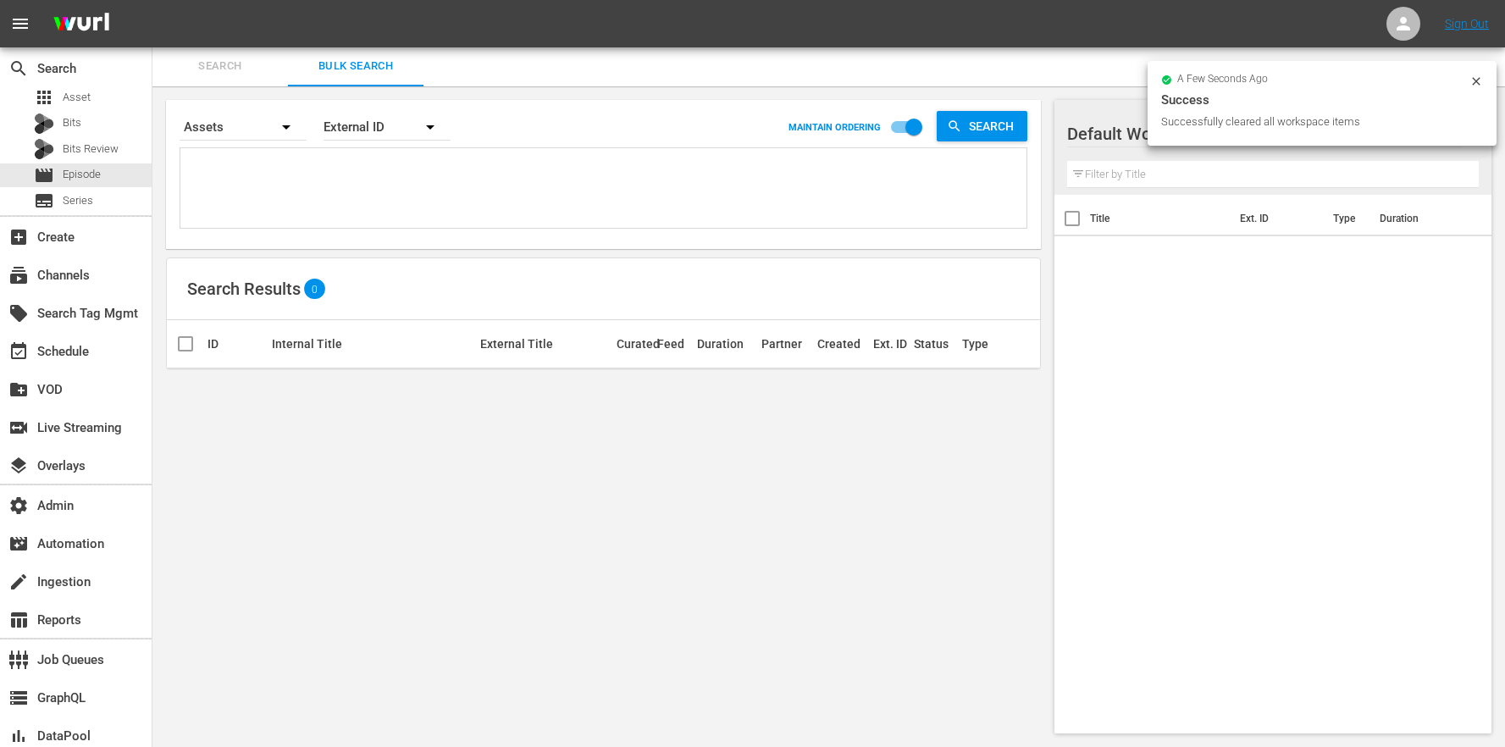
click at [625, 500] on div "Search By Assets Order By External ID MAINTAIN ORDERING Search Search Results 0…" at bounding box center [603, 416] width 902 height 661
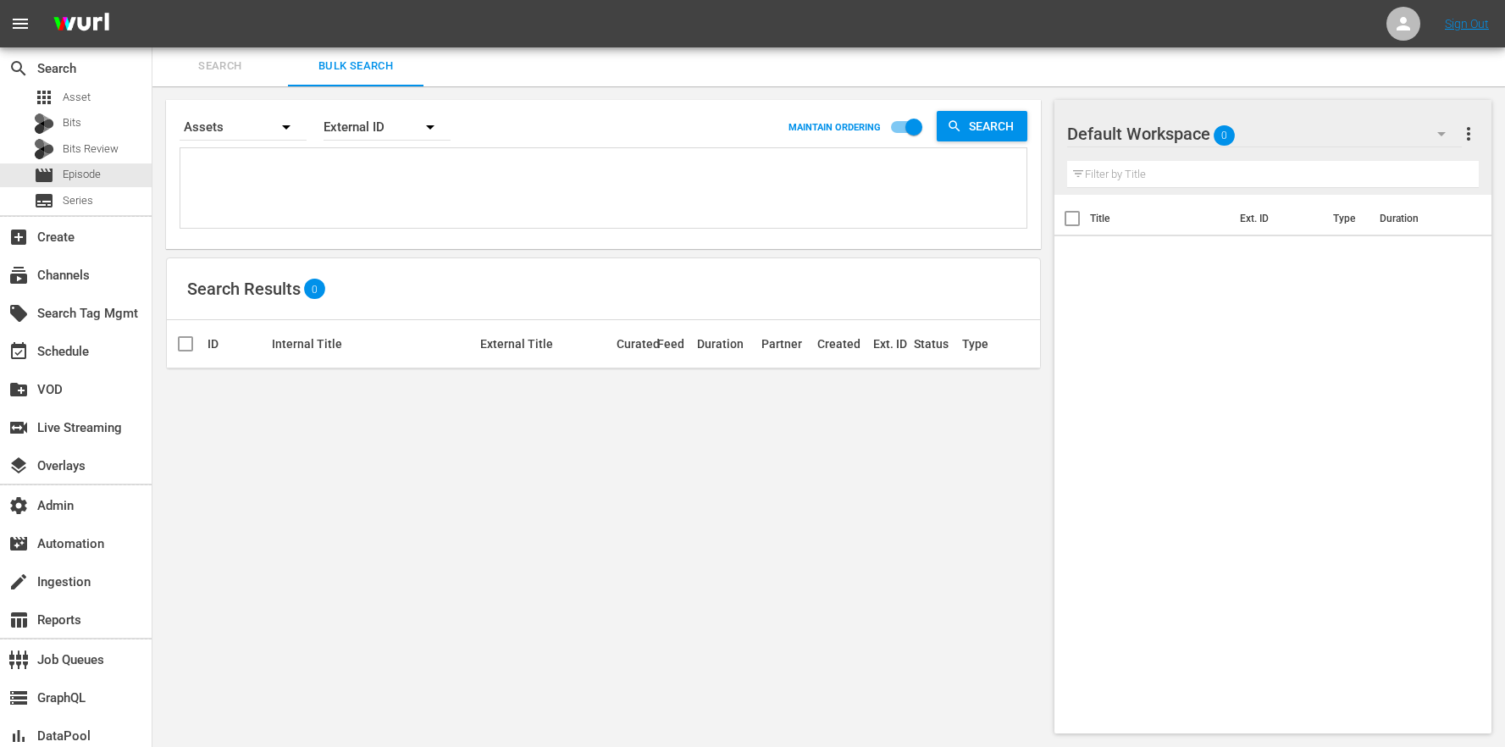
click at [416, 452] on div "Search By Assets Order By External ID MAINTAIN ORDERING Search Search Results 0…" at bounding box center [603, 416] width 902 height 661
